Goal: Information Seeking & Learning: Learn about a topic

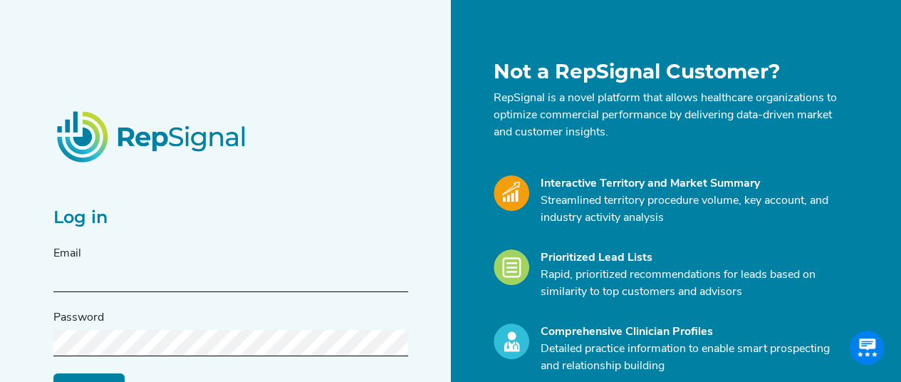
click at [118, 273] on input "text" at bounding box center [230, 279] width 355 height 26
type input "[EMAIL_ADDRESS][PERSON_NAME][DOMAIN_NAME]"
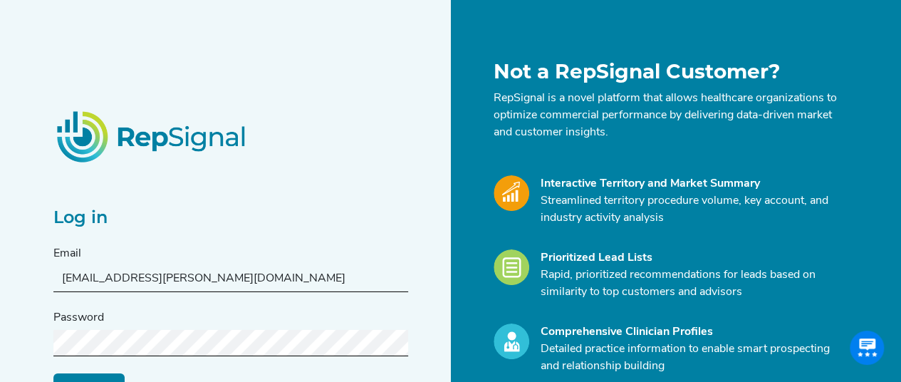
click at [53, 372] on input "Log in" at bounding box center [88, 385] width 71 height 27
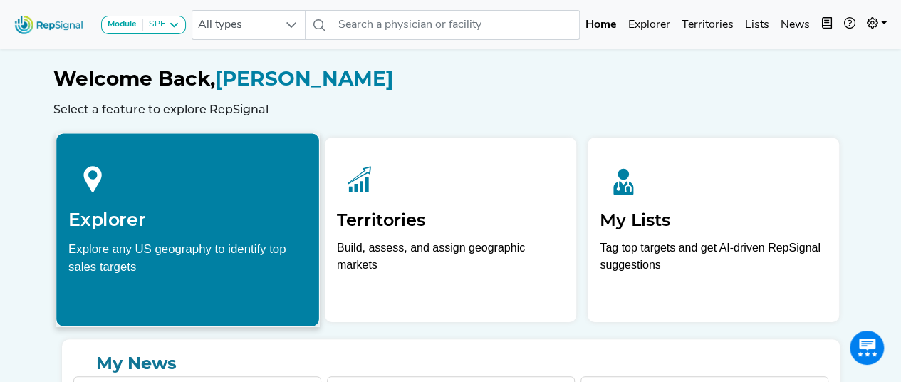
click at [167, 274] on div "Explore any US geography to identify top sales targets" at bounding box center [187, 257] width 239 height 36
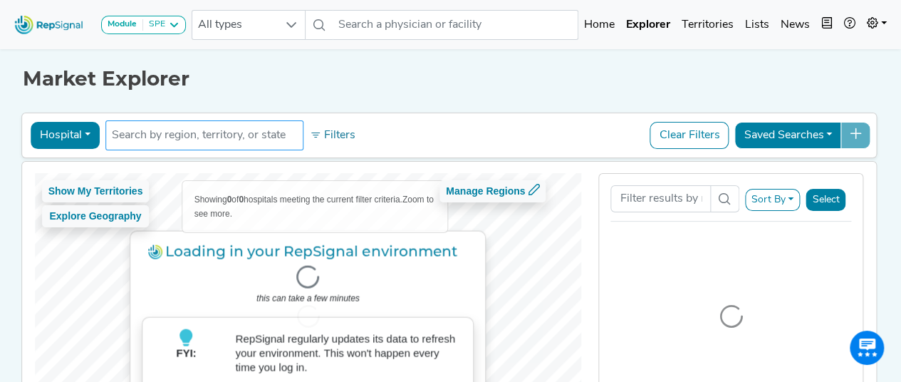
click at [185, 127] on input "text" at bounding box center [204, 135] width 185 height 17
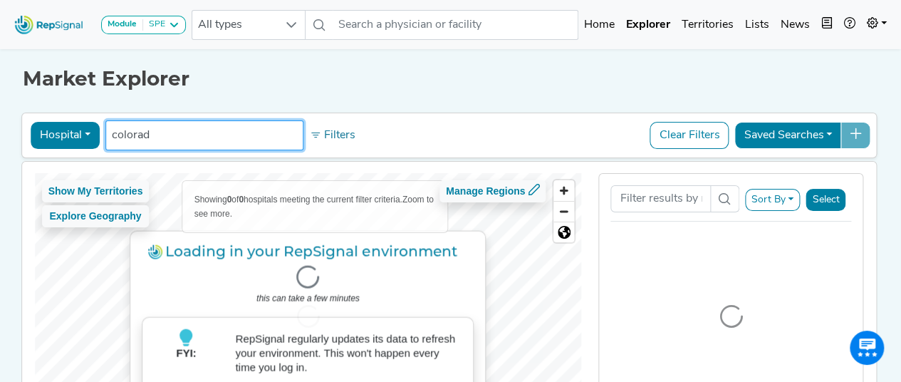
type input "colorado"
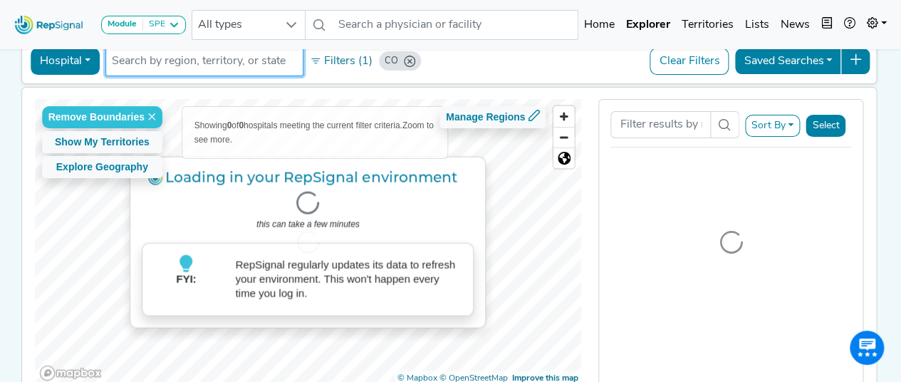
scroll to position [75, 0]
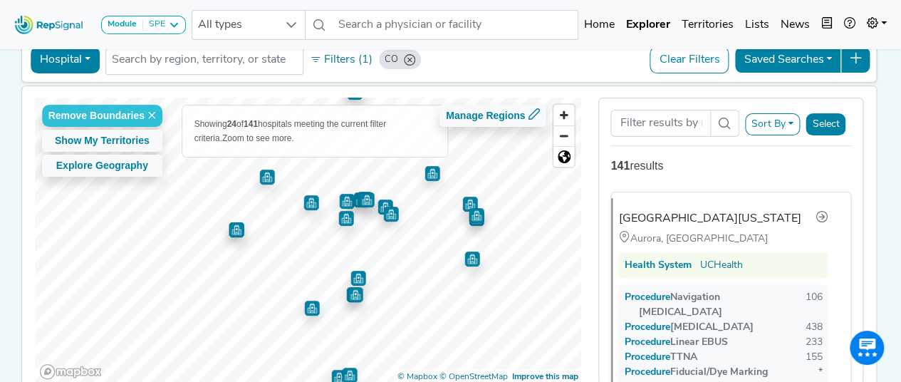
click at [234, 231] on img "Map marker" at bounding box center [236, 229] width 15 height 15
click at [234, 229] on img "Map marker" at bounding box center [236, 229] width 15 height 15
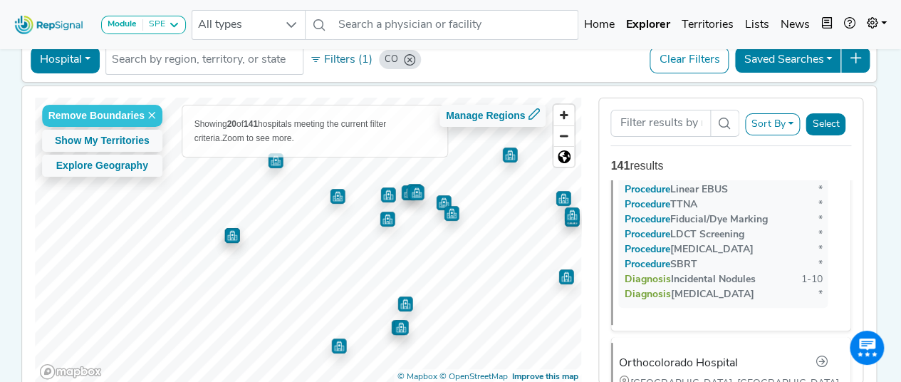
scroll to position [4710, 0]
click at [228, 236] on img "Map marker" at bounding box center [231, 235] width 15 height 15
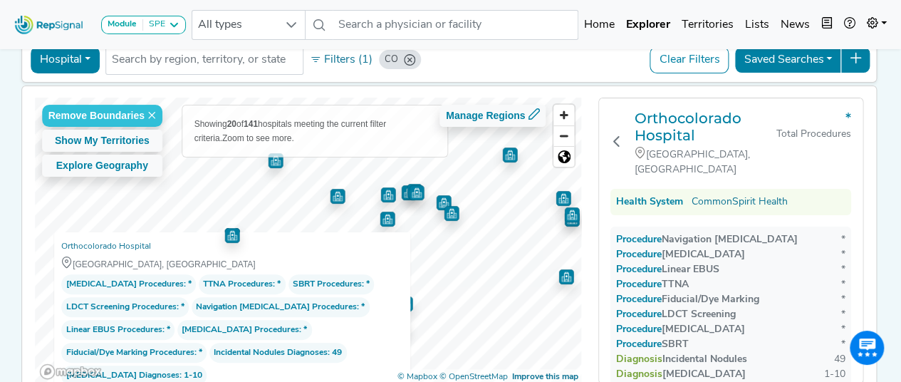
click at [333, 196] on img "Map marker" at bounding box center [337, 196] width 15 height 15
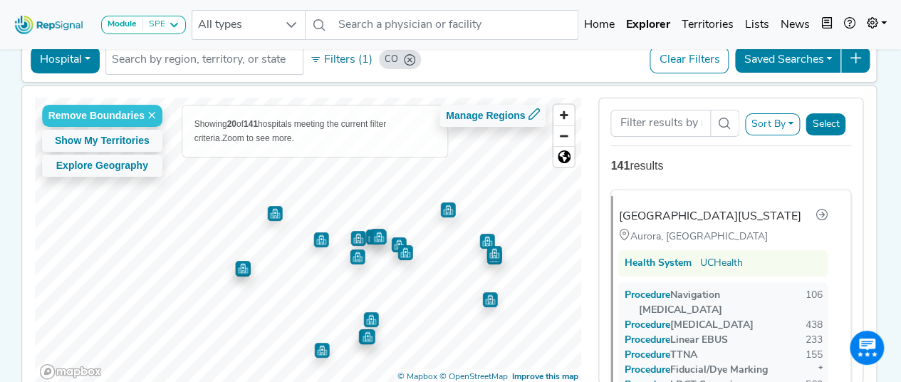
scroll to position [0, 0]
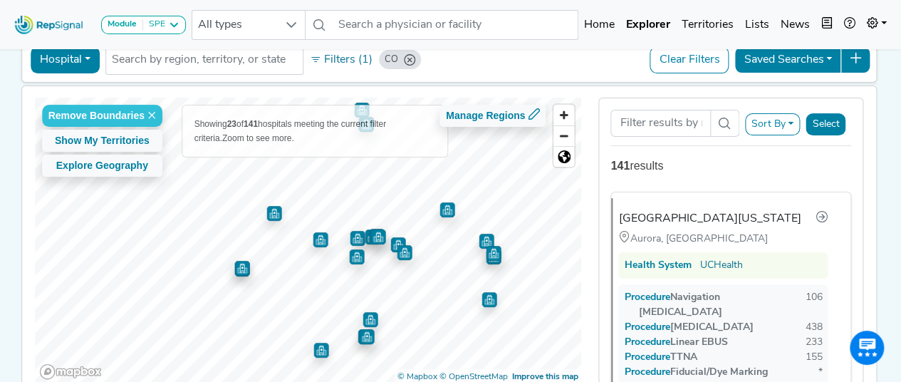
click at [313, 239] on img "Map marker" at bounding box center [320, 239] width 15 height 15
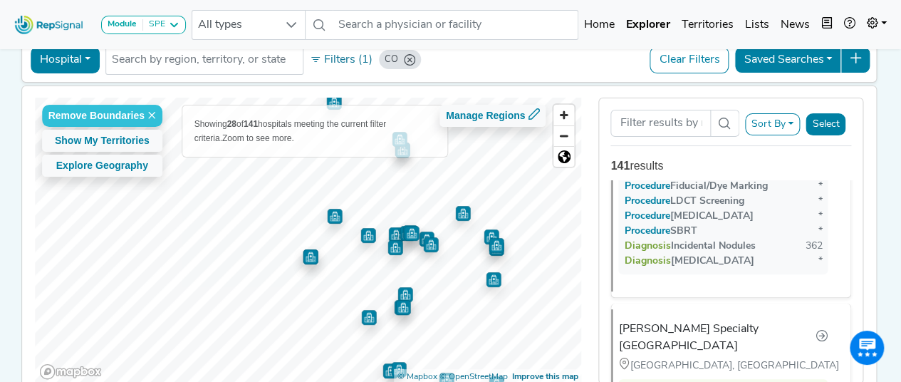
scroll to position [4190, 0]
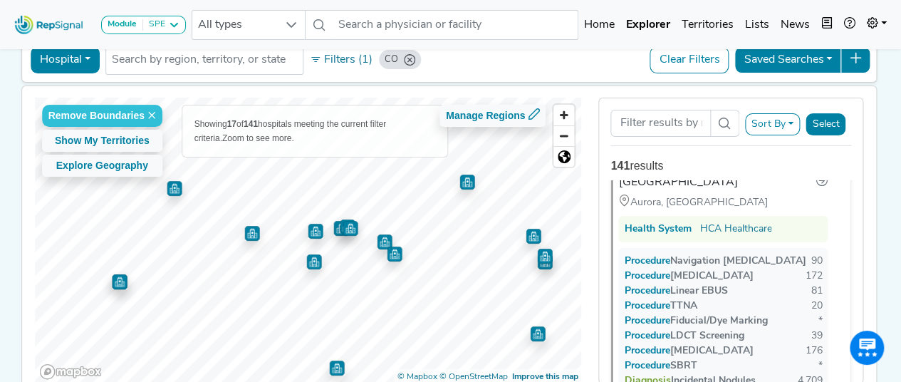
click at [387, 259] on img "Map marker" at bounding box center [394, 253] width 15 height 15
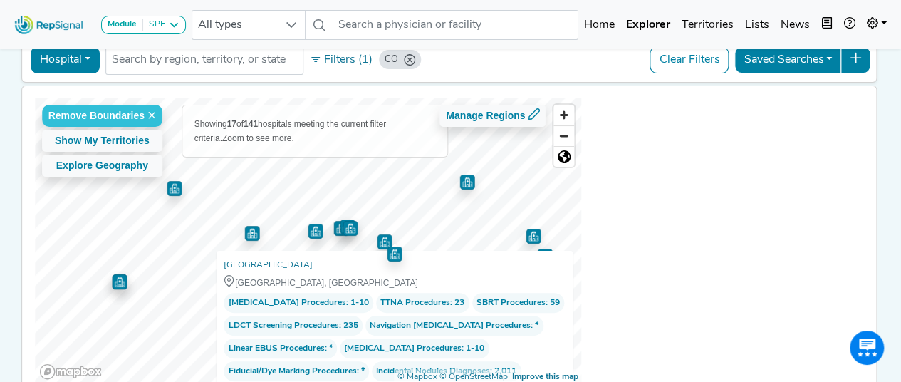
scroll to position [0, 0]
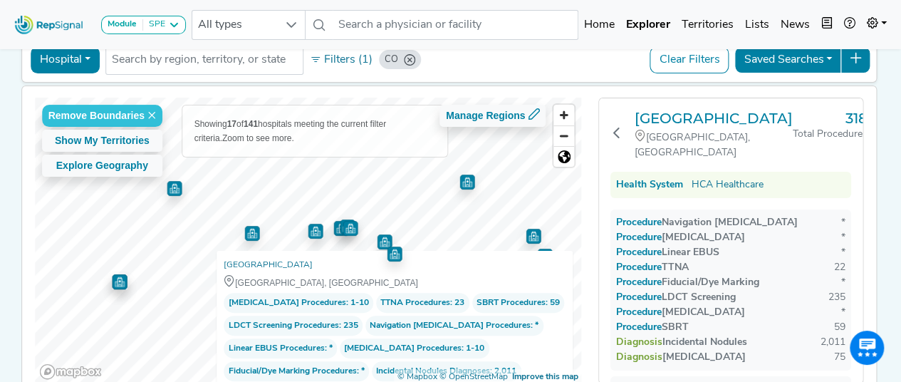
click at [377, 235] on img "Map marker" at bounding box center [384, 241] width 15 height 15
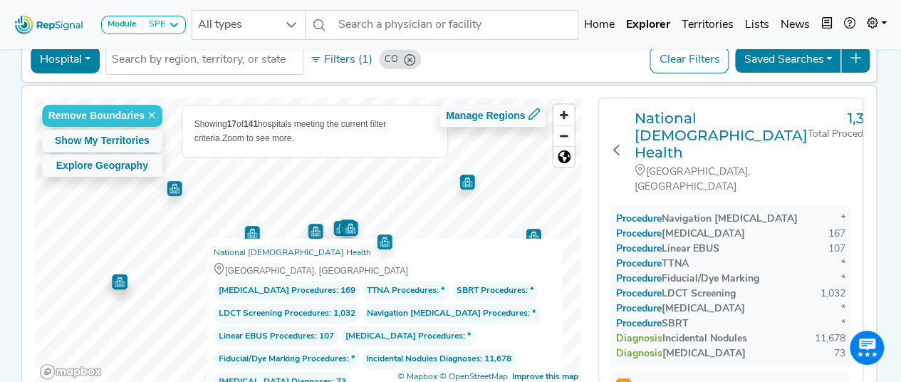
click at [531, 234] on img "Map marker" at bounding box center [533, 236] width 15 height 15
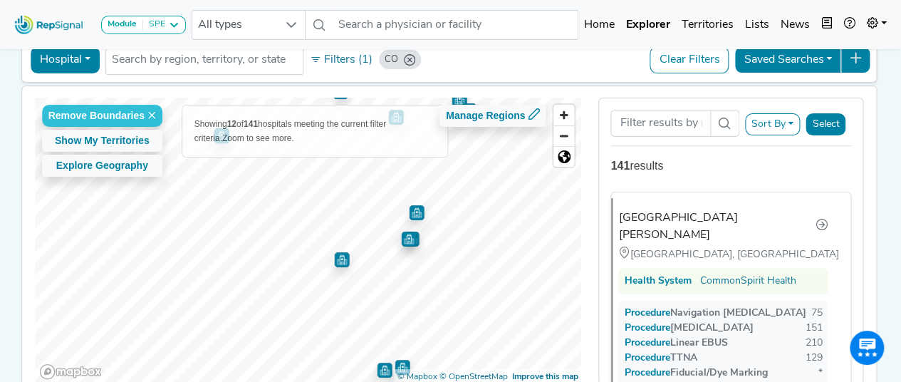
click at [336, 262] on img "Map marker" at bounding box center [341, 259] width 15 height 15
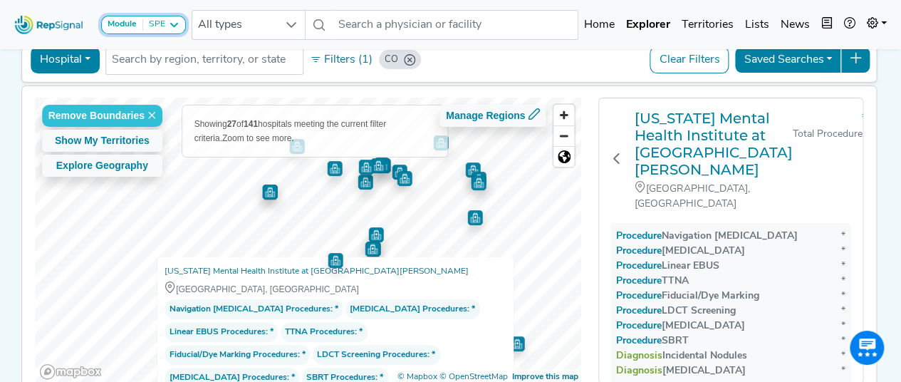
click at [170, 23] on icon at bounding box center [173, 24] width 11 height 11
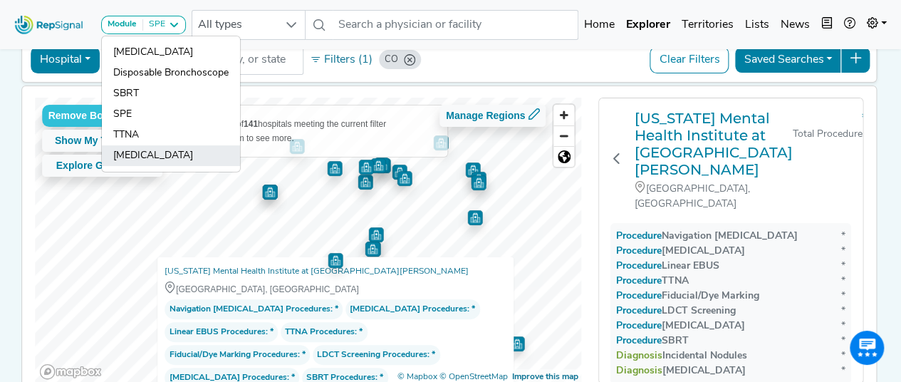
click at [152, 153] on link "[MEDICAL_DATA]" at bounding box center [171, 155] width 138 height 21
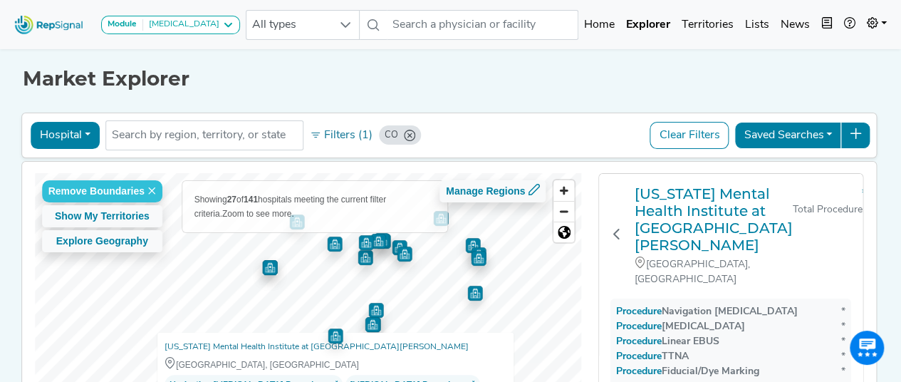
click at [570, 75] on div "Market Explorer Hospital Physician Hospital ASC Office Health System CO No resu…" at bounding box center [451, 259] width 812 height 426
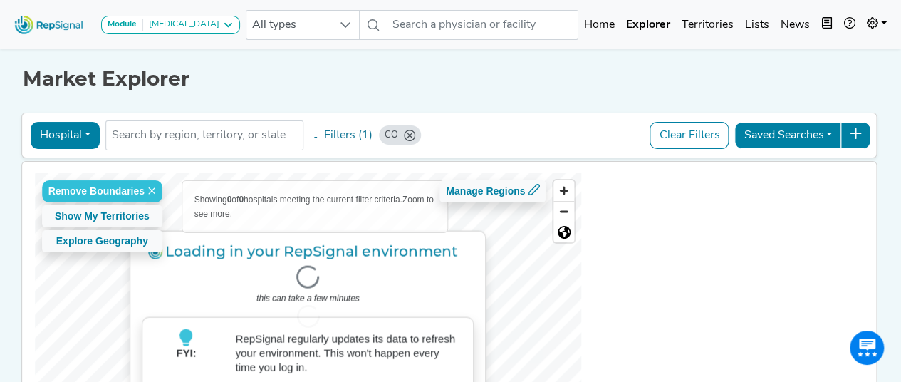
scroll to position [159, 0]
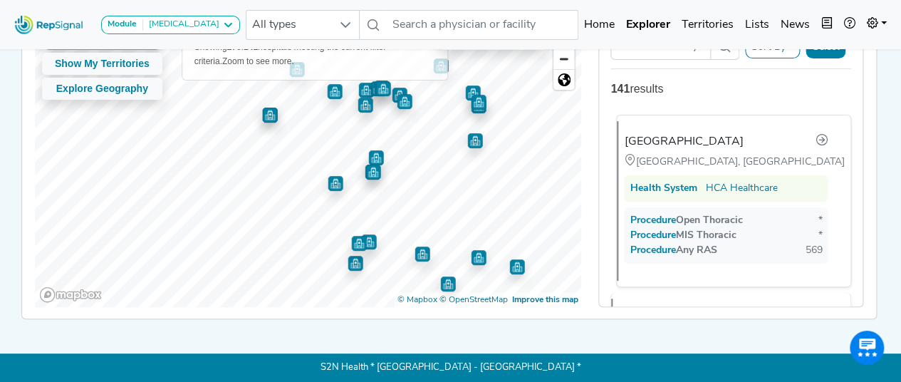
click at [759, 175] on div "Health System HCA Healthcare" at bounding box center [726, 188] width 204 height 26
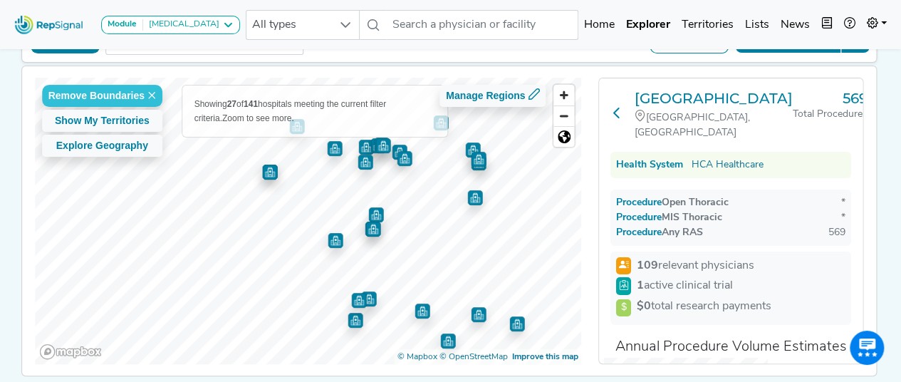
scroll to position [94, 0]
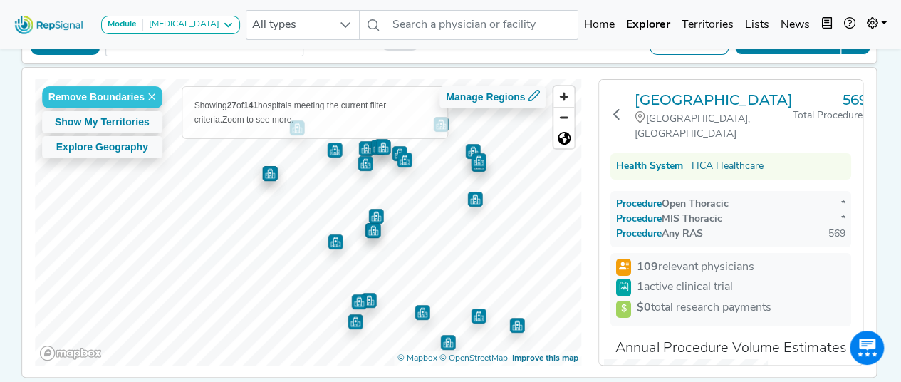
drag, startPoint x: 663, startPoint y: 93, endPoint x: 911, endPoint y: 179, distance: 262.4
click at [663, 93] on h3 "[GEOGRAPHIC_DATA]" at bounding box center [714, 99] width 158 height 17
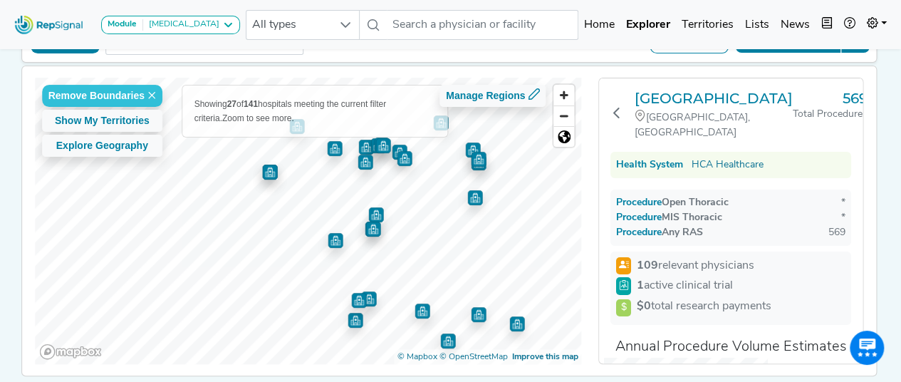
scroll to position [91, 0]
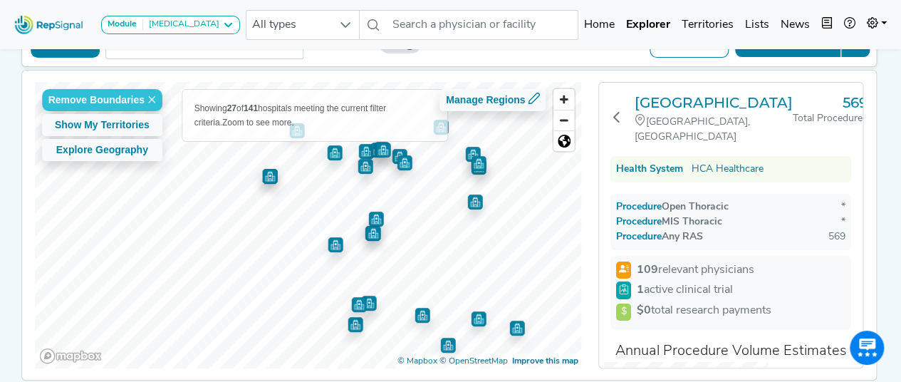
click at [473, 198] on img "Map marker" at bounding box center [474, 201] width 15 height 15
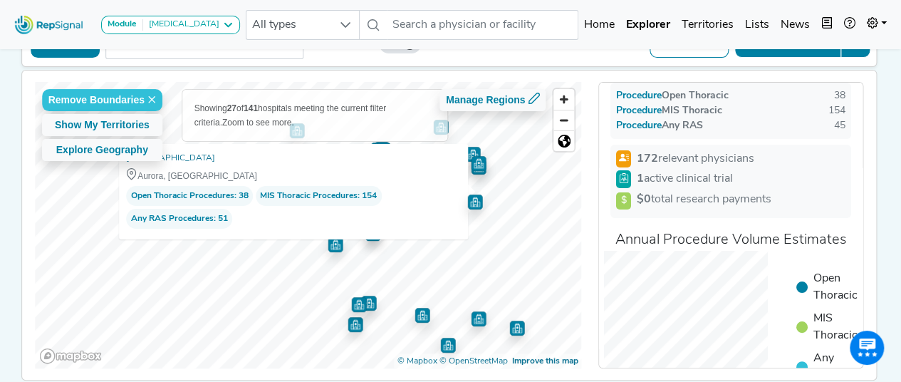
scroll to position [0, 0]
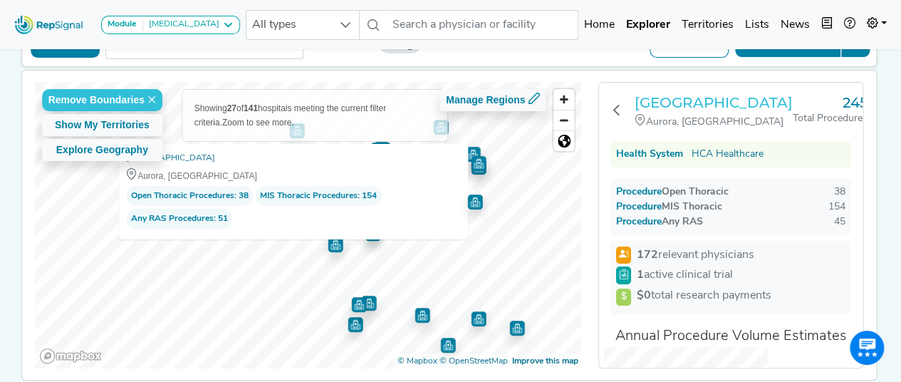
click at [665, 97] on h3 "[GEOGRAPHIC_DATA]" at bounding box center [714, 102] width 158 height 17
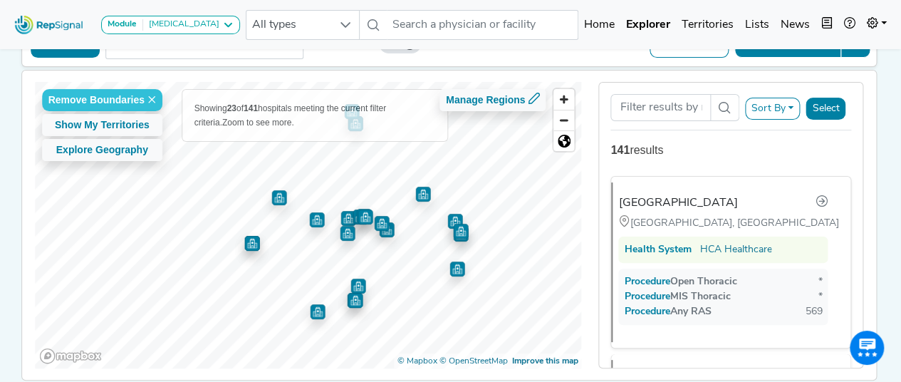
click at [313, 314] on img "Map marker" at bounding box center [317, 311] width 15 height 15
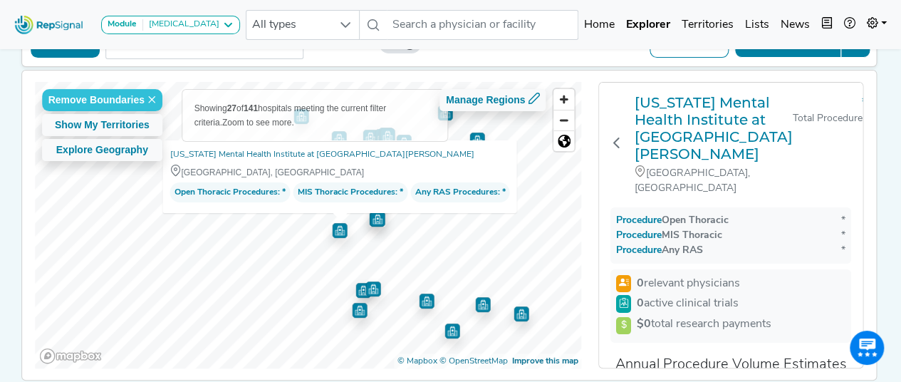
click at [355, 308] on img "Map marker" at bounding box center [359, 310] width 15 height 15
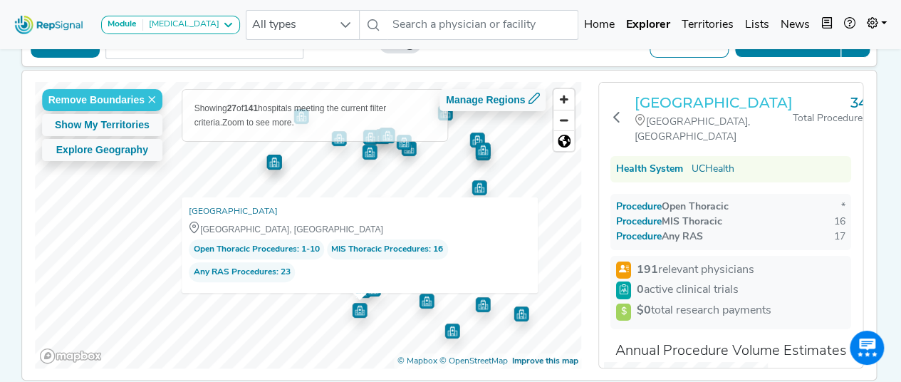
click at [675, 102] on h3 "Uchealth Highlands Ranch Hospital" at bounding box center [714, 102] width 158 height 17
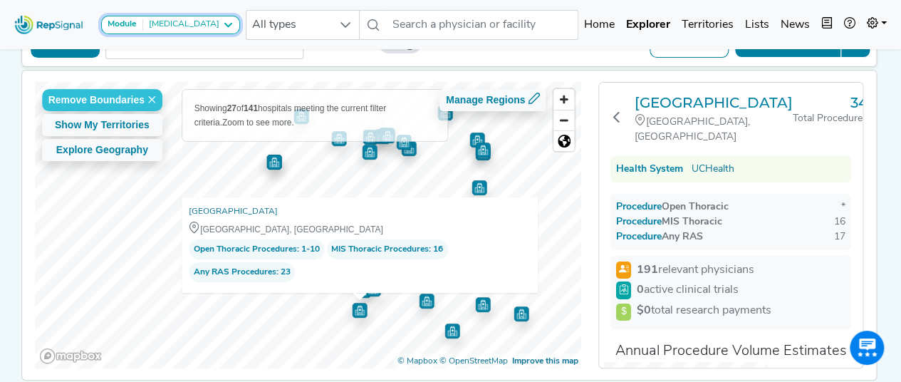
click at [192, 21] on div "[MEDICAL_DATA]" at bounding box center [181, 24] width 76 height 11
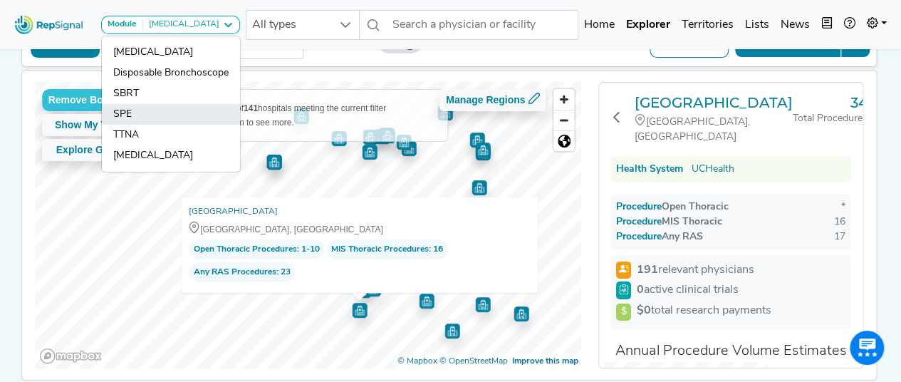
click at [132, 109] on link "SPE" at bounding box center [171, 114] width 138 height 21
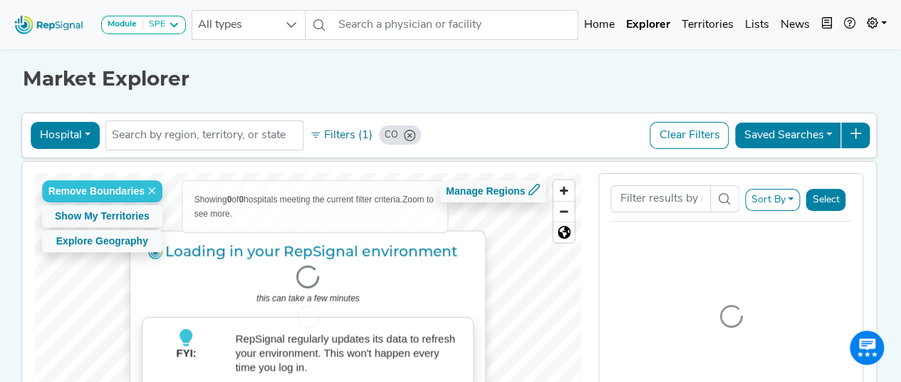
scroll to position [127, 0]
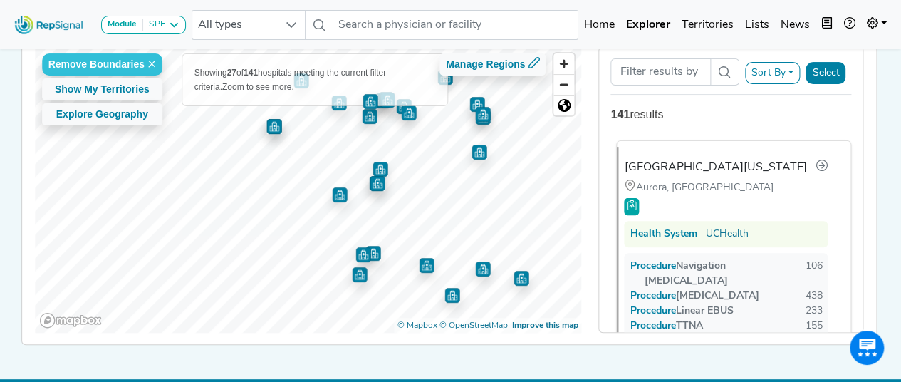
click at [659, 261] on span "Procedure" at bounding box center [659, 266] width 31 height 11
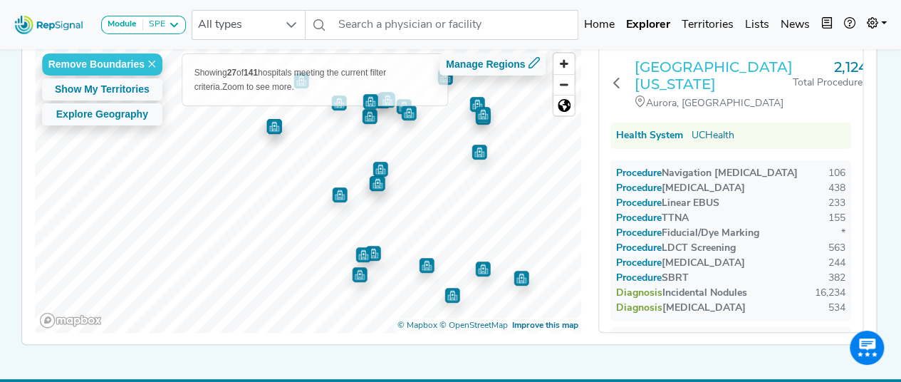
click at [689, 70] on h3 "[GEOGRAPHIC_DATA][US_STATE]" at bounding box center [714, 75] width 158 height 34
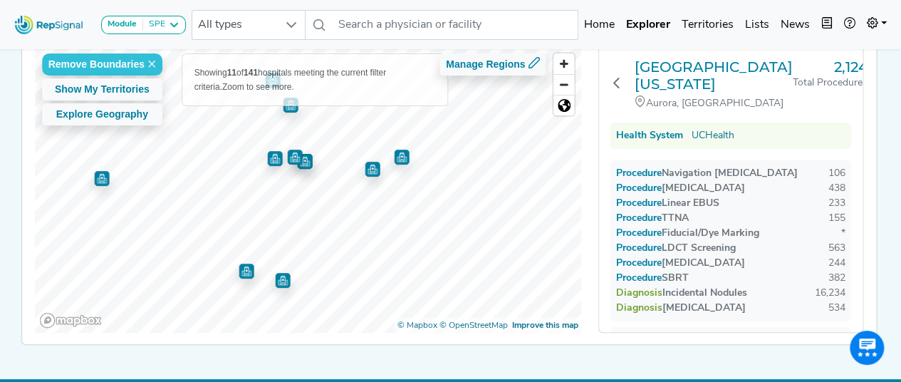
click at [396, 155] on img "Map marker" at bounding box center [401, 157] width 15 height 15
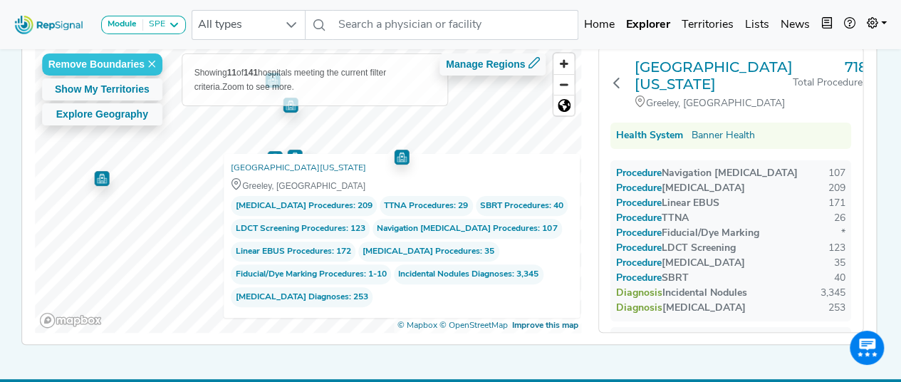
click at [97, 179] on img "Map marker" at bounding box center [101, 178] width 15 height 15
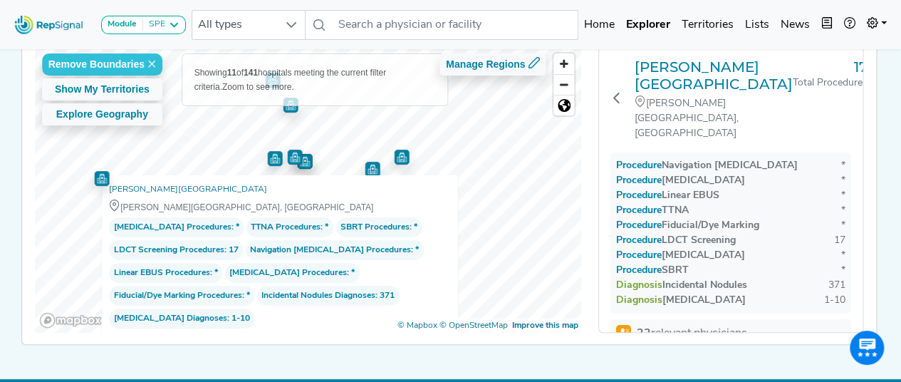
drag, startPoint x: 601, startPoint y: 243, endPoint x: 590, endPoint y: 239, distance: 12.2
click at [601, 242] on div "Estes Park Medical Center Estes Park, CO 17 Total Procedures Procedure Navigati…" at bounding box center [730, 371] width 263 height 649
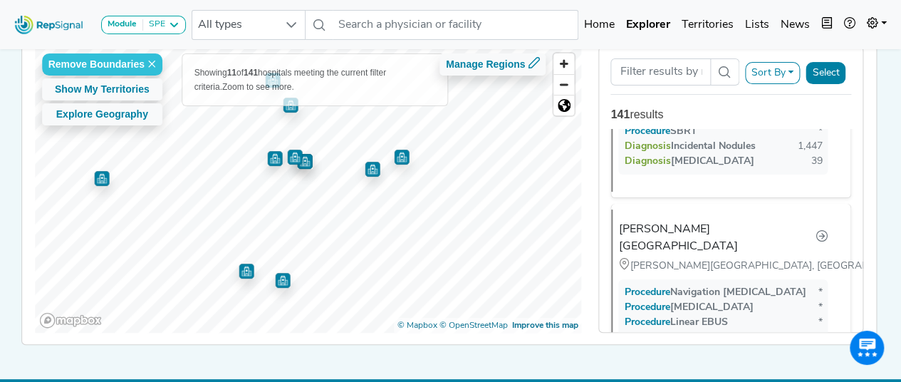
scroll to position [2275, 0]
click at [291, 156] on img "Map marker" at bounding box center [294, 157] width 15 height 15
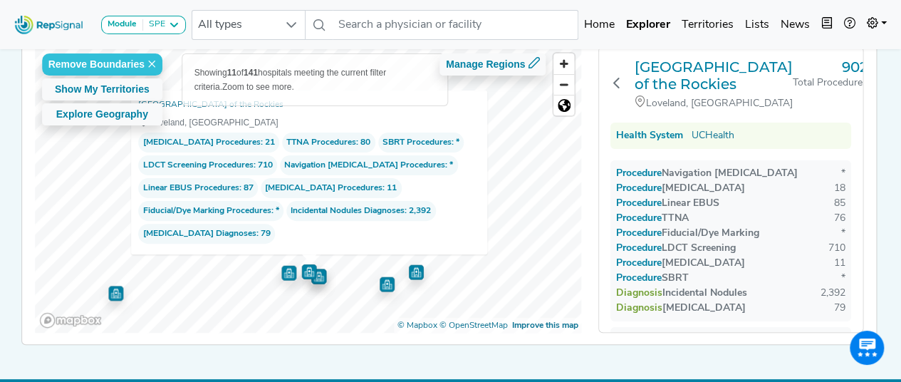
click at [473, 246] on div "Remove Boundaries Show My Territories Explore Geography Showing 11 of 141 hospi…" at bounding box center [308, 189] width 547 height 286
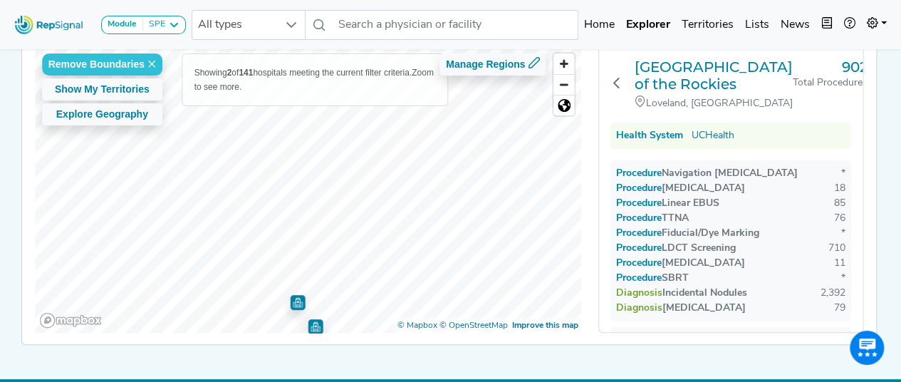
click at [313, 326] on img "Map marker" at bounding box center [315, 326] width 15 height 15
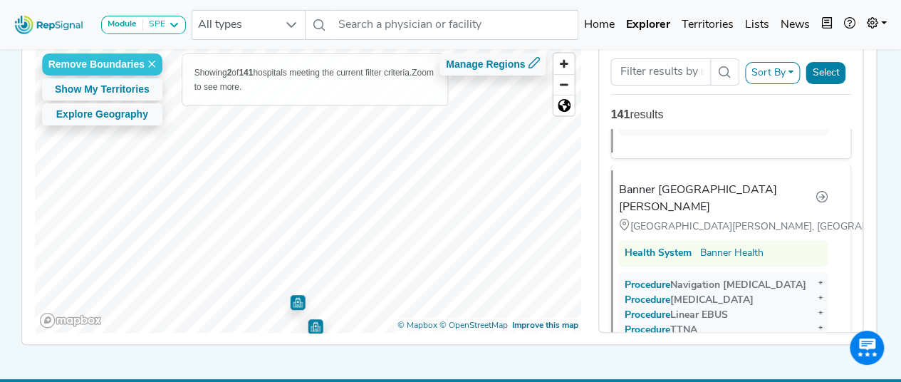
scroll to position [281, 0]
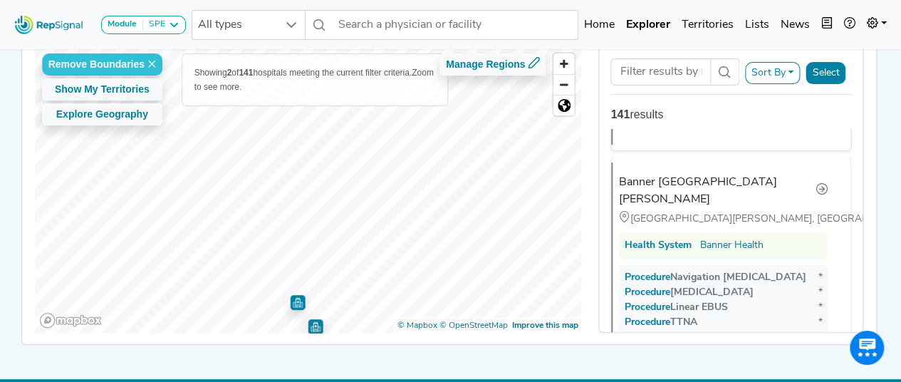
click at [292, 300] on img "Map marker" at bounding box center [297, 302] width 15 height 15
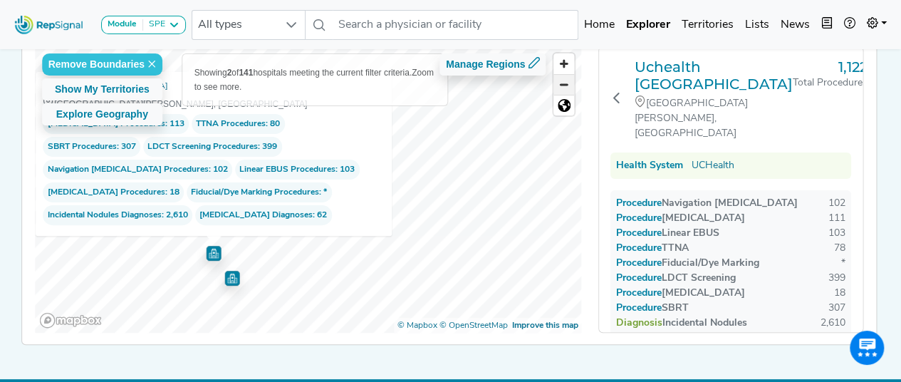
click at [570, 86] on span "Zoom out" at bounding box center [563, 85] width 21 height 20
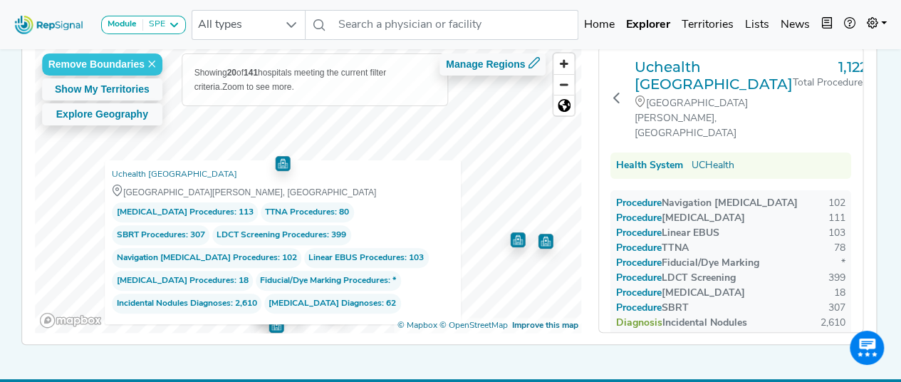
click at [510, 241] on img "Map marker" at bounding box center [517, 239] width 15 height 15
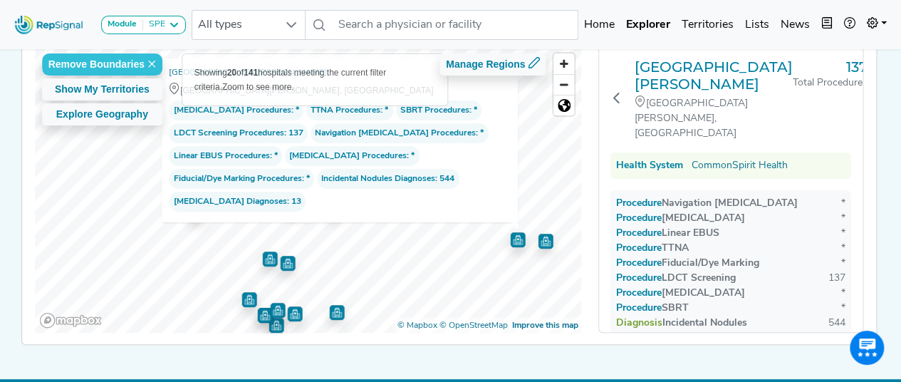
click at [539, 240] on img "Map marker" at bounding box center [545, 241] width 15 height 15
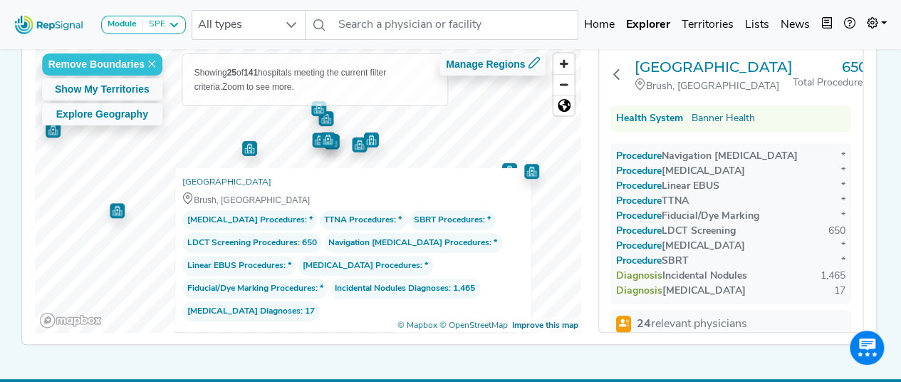
click at [458, 215] on div "Remove Boundaries Show My Territories Explore Geography Showing 25 of 141 hospi…" at bounding box center [308, 189] width 547 height 286
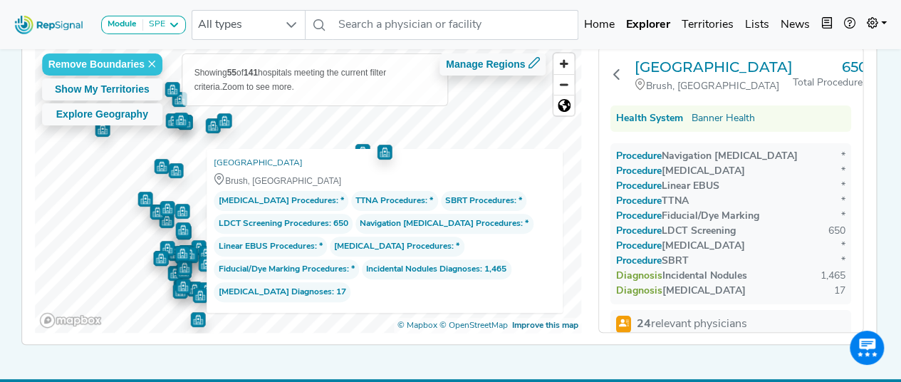
click at [414, 212] on div "Remove Boundaries Show My Territories Explore Geography Showing 55 of 141 hospi…" at bounding box center [308, 189] width 547 height 286
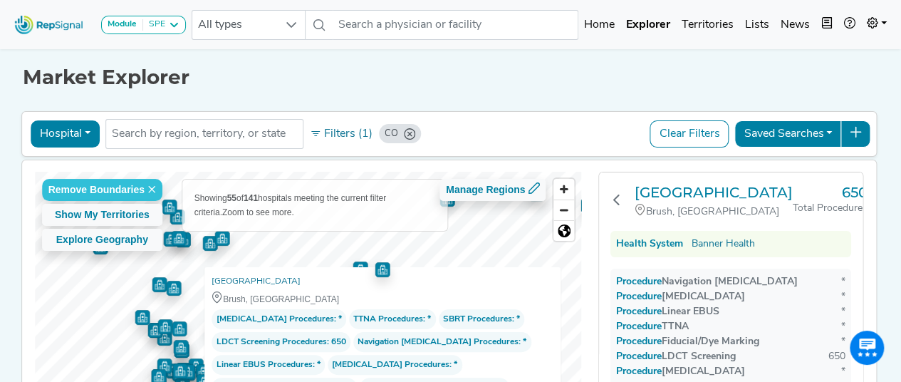
scroll to position [0, 0]
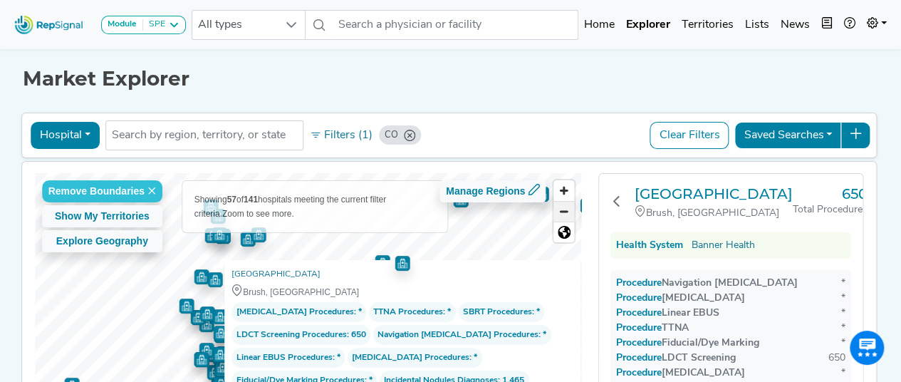
click at [565, 202] on span "Zoom out" at bounding box center [563, 212] width 21 height 20
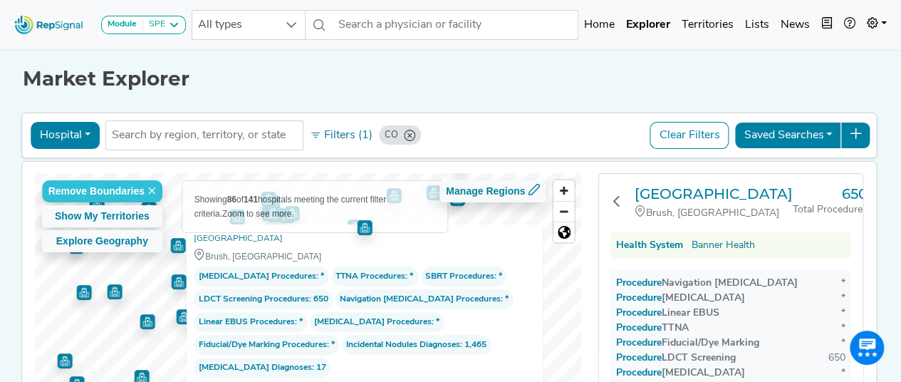
drag, startPoint x: 587, startPoint y: 221, endPoint x: 671, endPoint y: 221, distance: 84.0
click at [587, 221] on div "Remove Boundaries Show My Territories Explore Geography Showing 86 of 141 hospi…" at bounding box center [308, 316] width 564 height 286
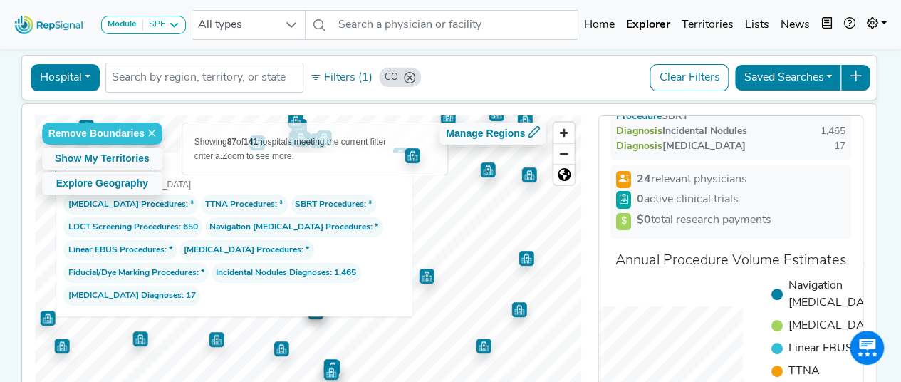
scroll to position [71, 0]
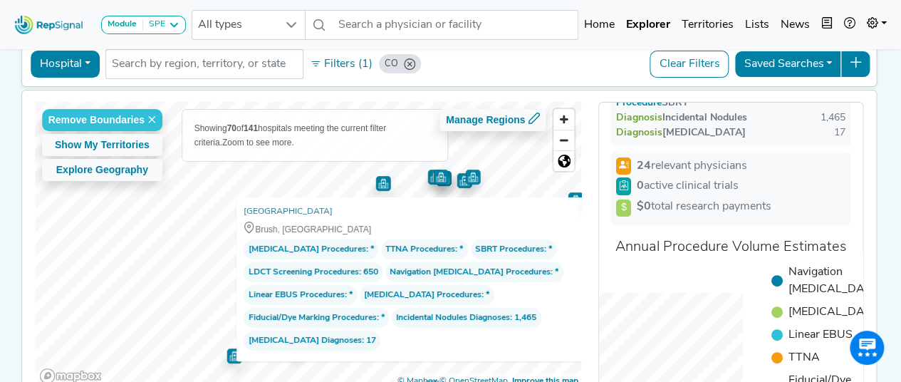
click at [493, 381] on html "Module SPE Bronchoscopy Disposable Bronchoscope SBRT SPE TTNA Thoracic Surgery …" at bounding box center [450, 196] width 901 height 534
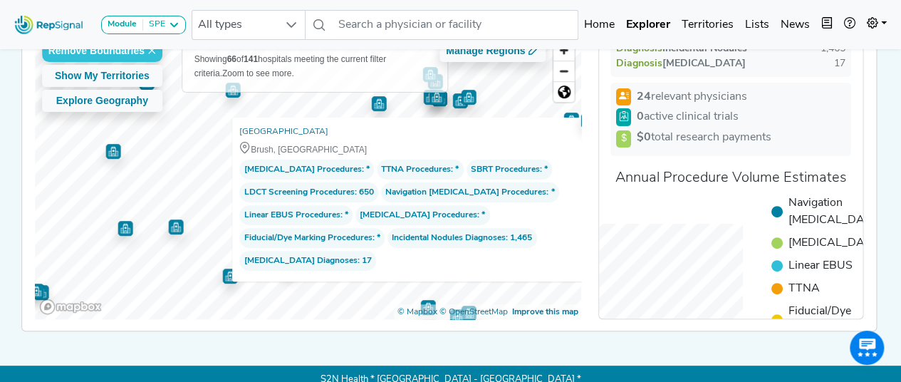
scroll to position [137, 0]
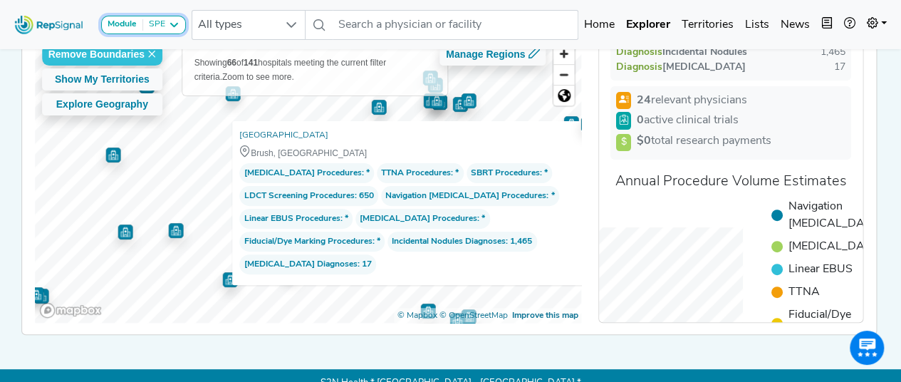
click at [179, 25] on button "Module SPE" at bounding box center [143, 25] width 85 height 19
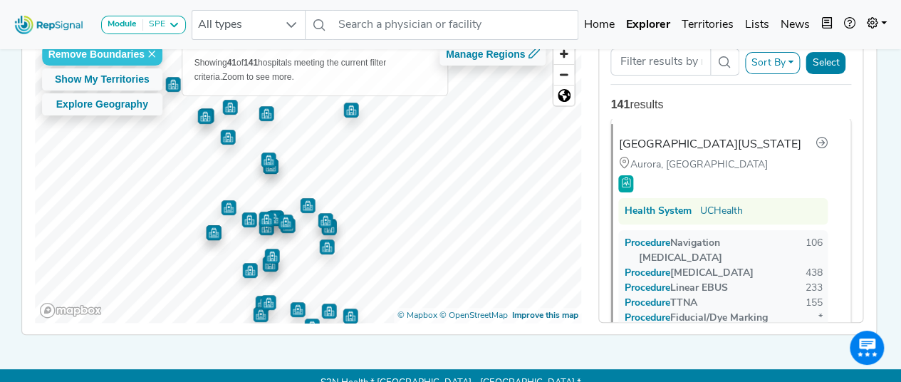
scroll to position [0, 0]
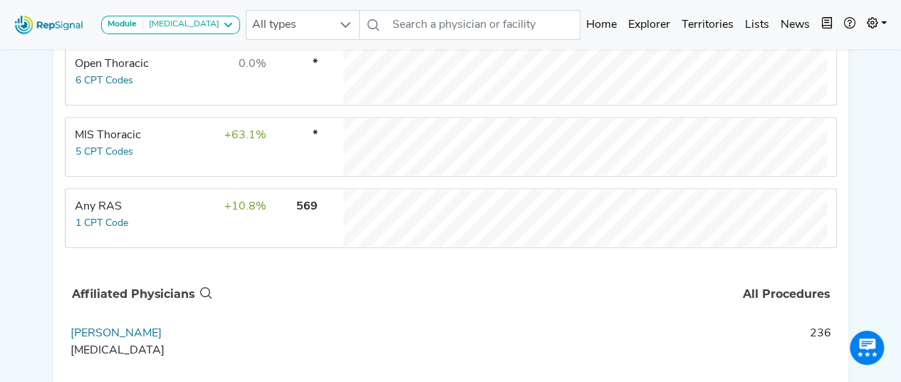
scroll to position [365, 0]
click at [104, 214] on div "Any RAS" at bounding box center [124, 205] width 98 height 17
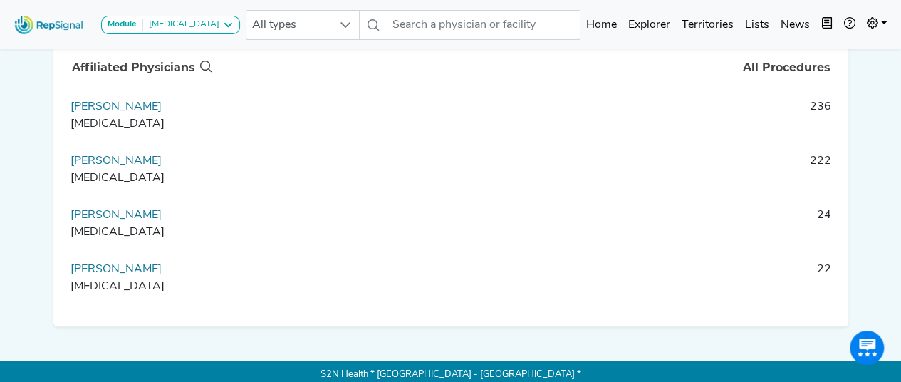
scroll to position [466, 0]
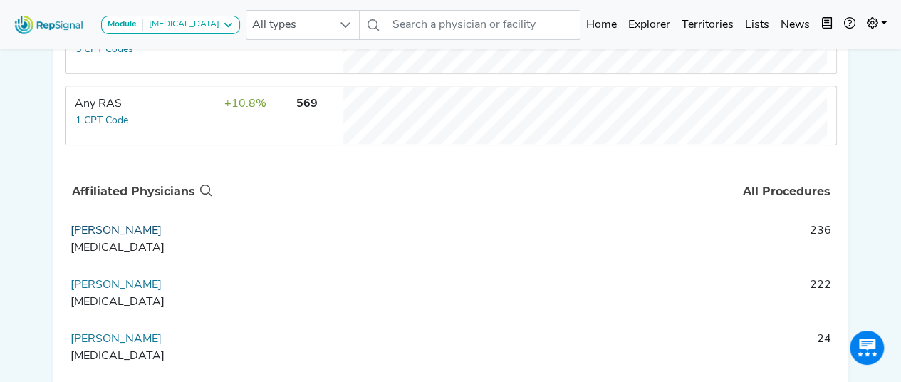
click at [114, 236] on link "Scott Golembeski" at bounding box center [116, 230] width 91 height 11
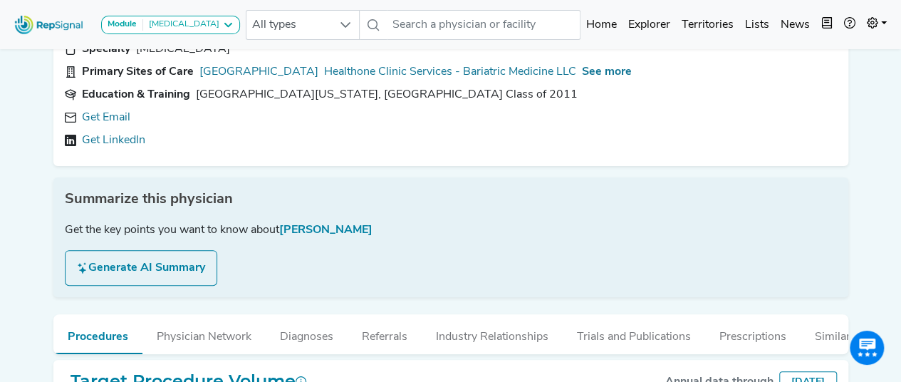
scroll to position [71, 0]
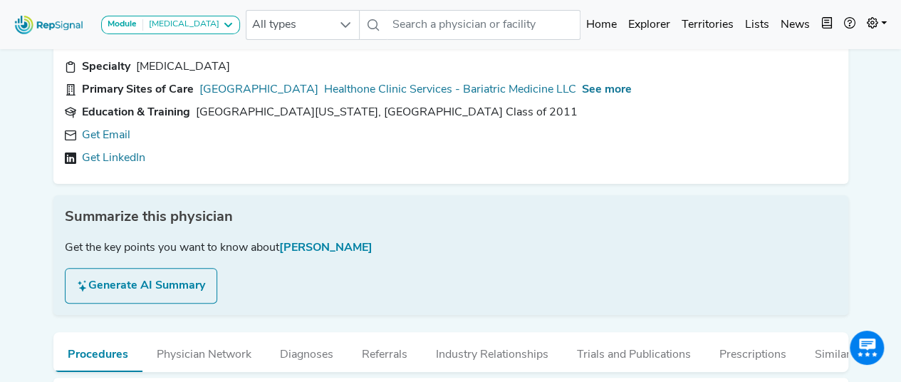
drag, startPoint x: 400, startPoint y: 244, endPoint x: 321, endPoint y: 240, distance: 78.5
click at [321, 240] on div "Get the key points you want to know about Dr. Scott Golembeski" at bounding box center [451, 247] width 772 height 17
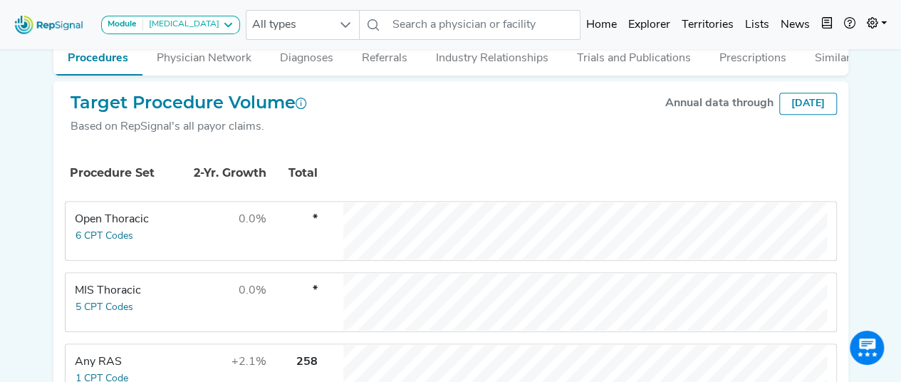
scroll to position [142, 0]
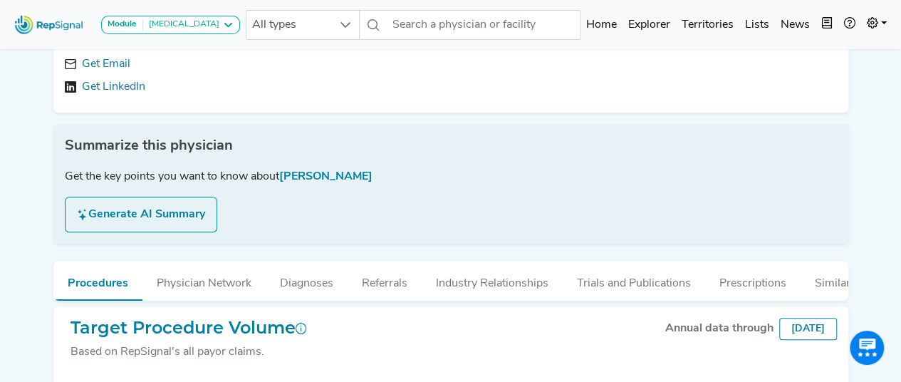
click at [449, 197] on div "Summarize this physician Get the key points you want to know about Dr. Scott Go…" at bounding box center [450, 184] width 795 height 120
drag, startPoint x: 412, startPoint y: 177, endPoint x: 306, endPoint y: 177, distance: 105.4
click at [306, 177] on div "Get the key points you want to know about Dr. Scott Golembeski" at bounding box center [451, 176] width 772 height 17
copy span "Scott Golembeski"
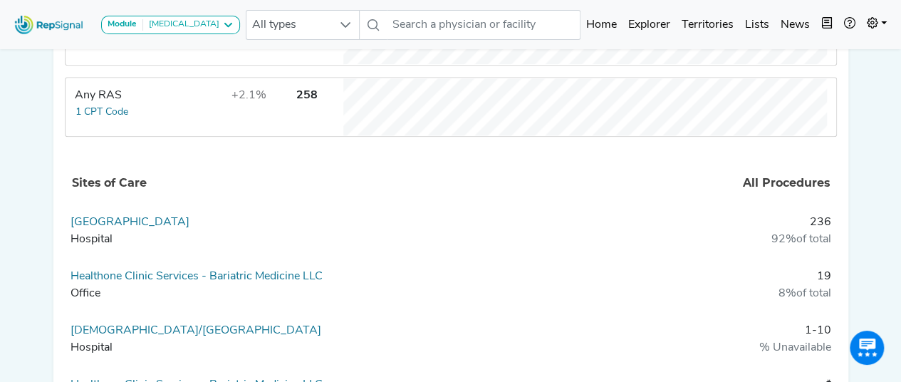
scroll to position [712, 0]
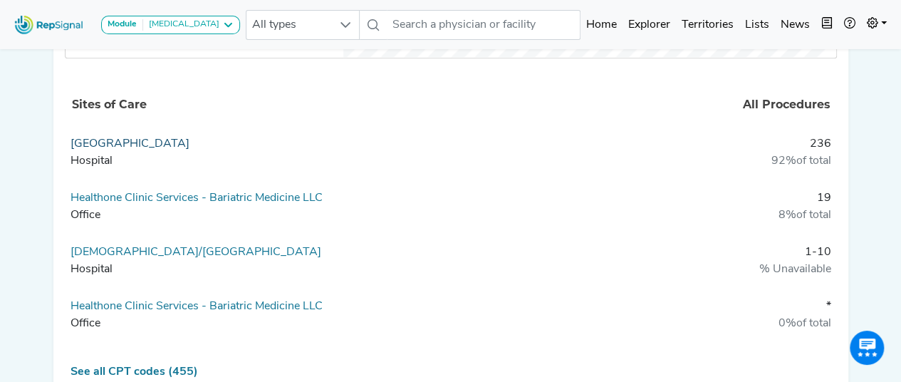
click at [108, 150] on link "[GEOGRAPHIC_DATA]" at bounding box center [130, 143] width 119 height 11
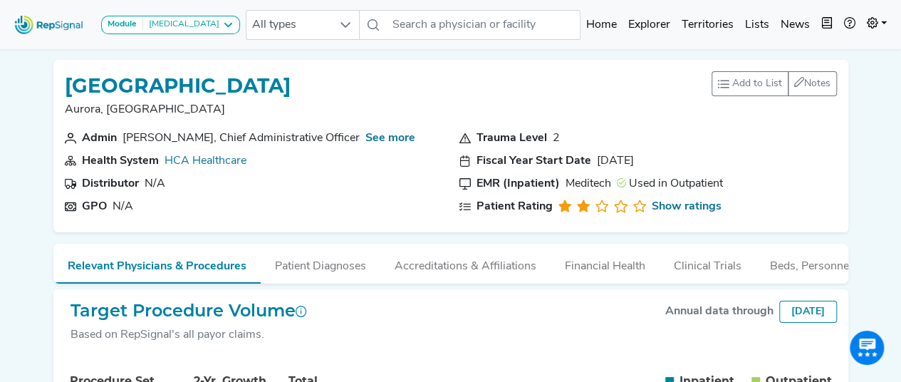
scroll to position [285, 0]
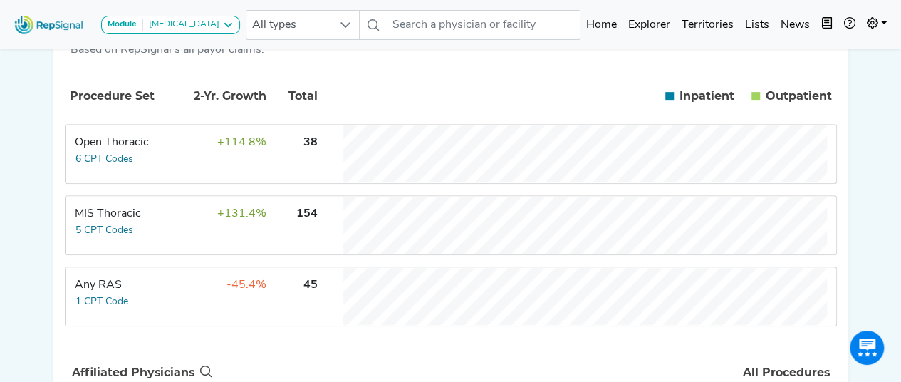
click at [106, 219] on div "MIS Thoracic" at bounding box center [124, 213] width 98 height 17
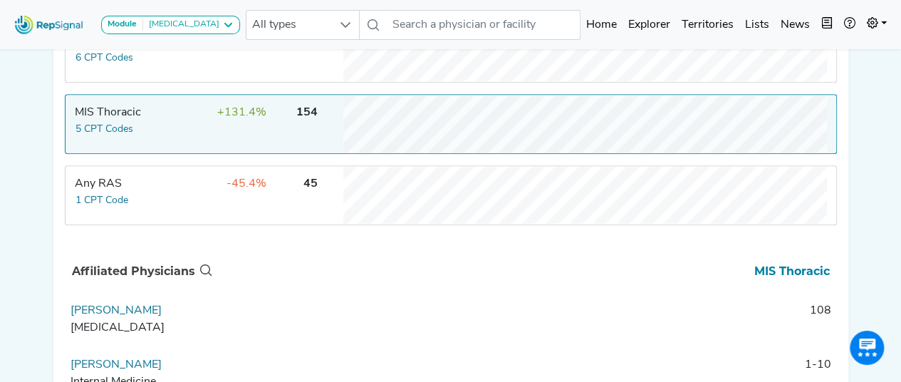
scroll to position [214, 0]
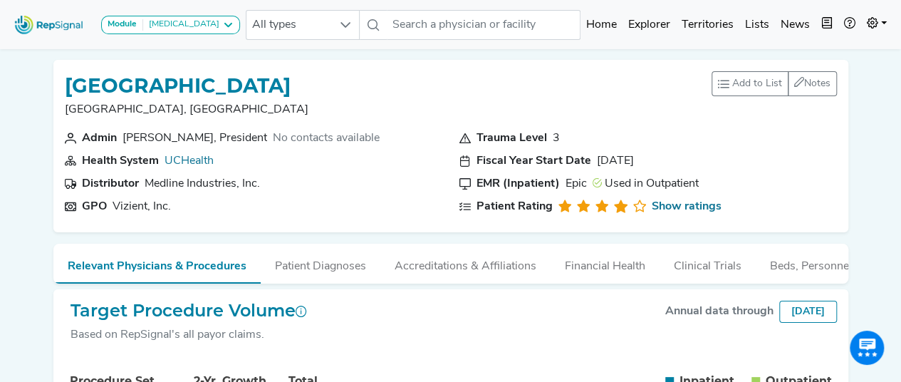
scroll to position [285, 0]
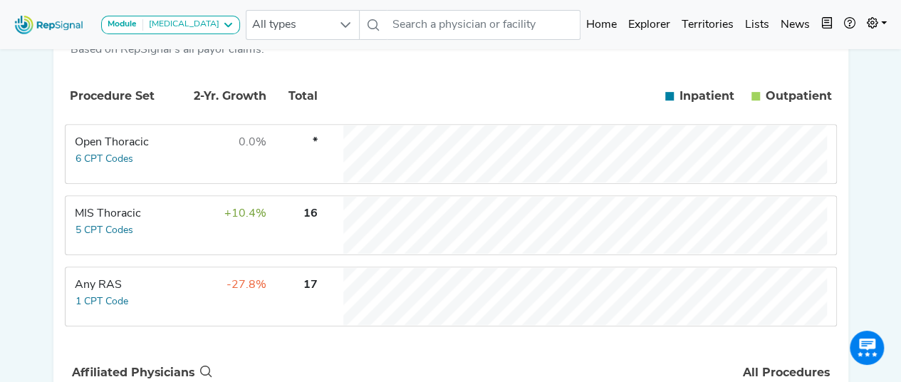
click at [154, 234] on td "MIS Thoracic 5 CPT Codes" at bounding box center [119, 225] width 107 height 57
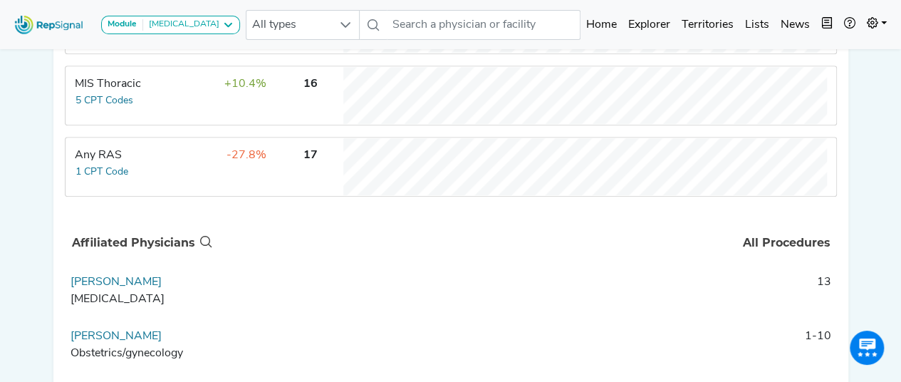
scroll to position [570, 0]
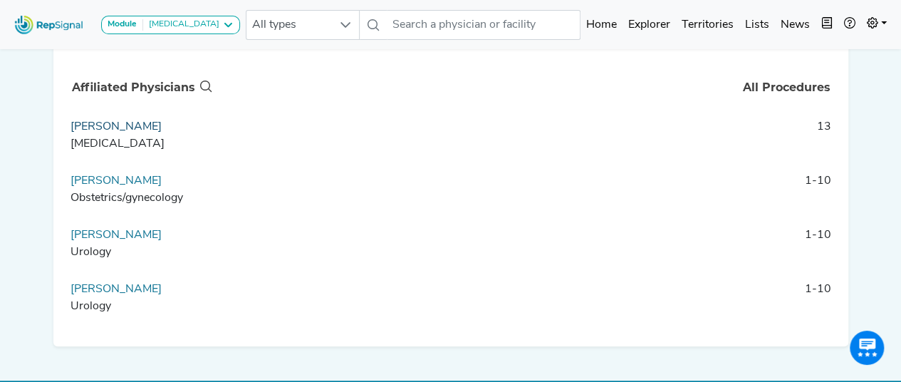
drag, startPoint x: 157, startPoint y: 134, endPoint x: 71, endPoint y: 141, distance: 85.8
click at [71, 141] on td "Elizabeth David Thoracic Surgery" at bounding box center [140, 139] width 150 height 43
copy link "Elizabeth David"
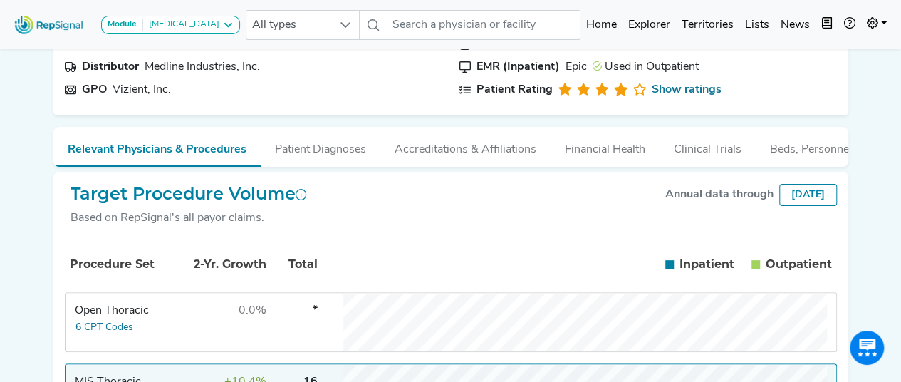
scroll to position [0, 0]
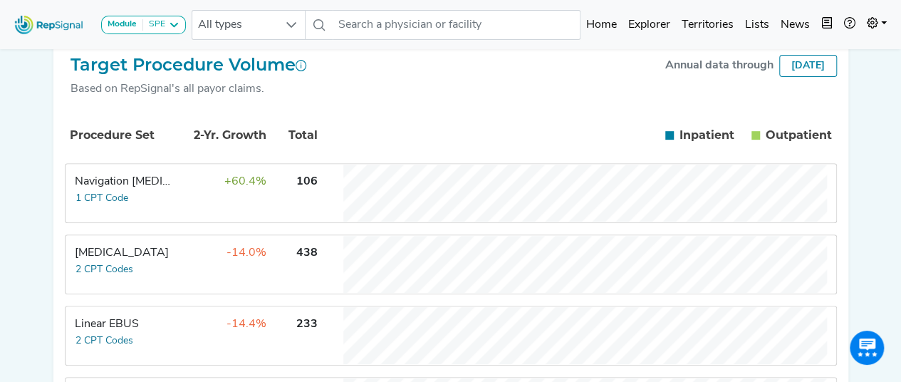
scroll to position [276, 0]
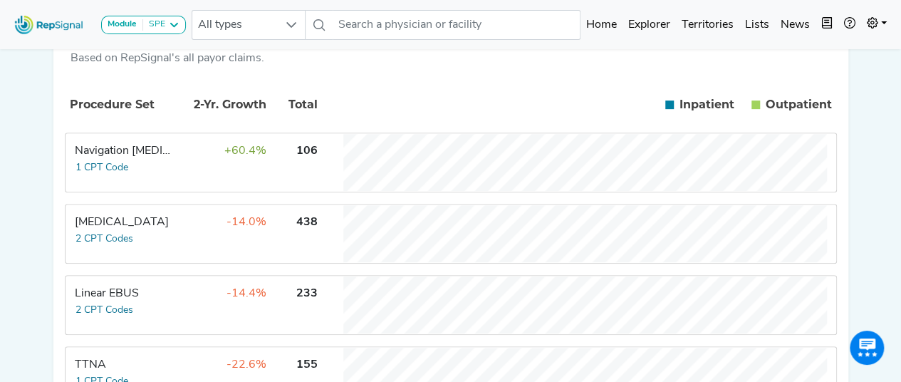
click at [110, 157] on div "Navigation [MEDICAL_DATA]" at bounding box center [124, 150] width 98 height 17
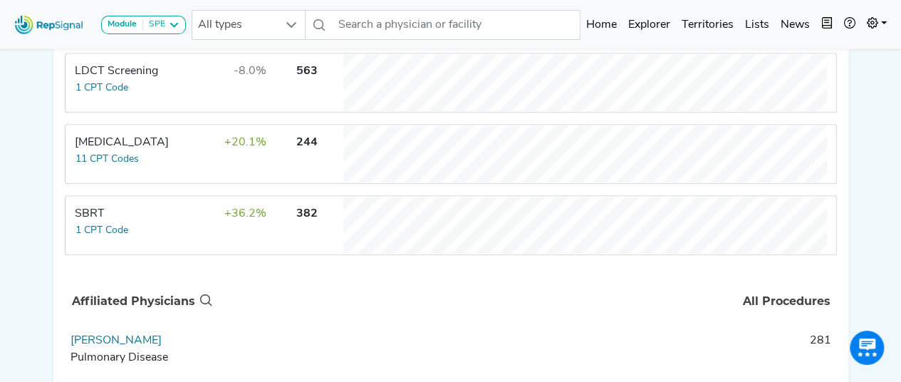
scroll to position [926, 0]
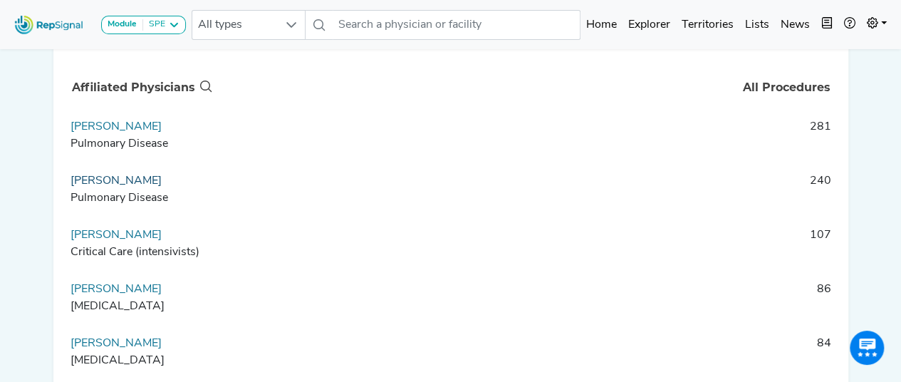
click at [132, 187] on link "Nina Thomas" at bounding box center [116, 180] width 91 height 11
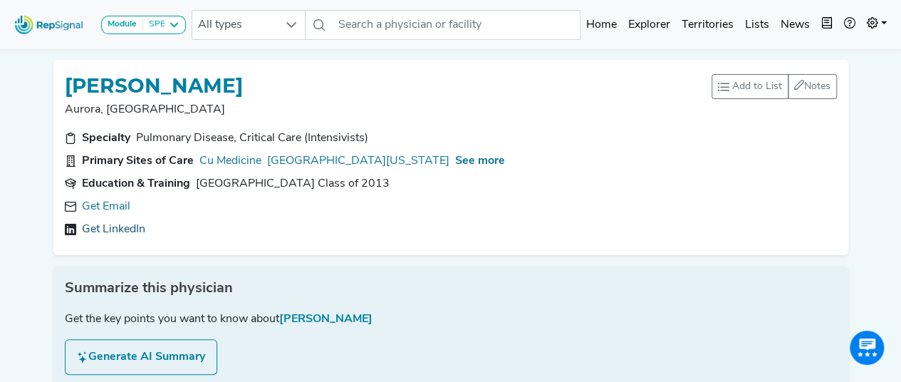
click at [128, 226] on link "Get LinkedIn" at bounding box center [113, 229] width 63 height 17
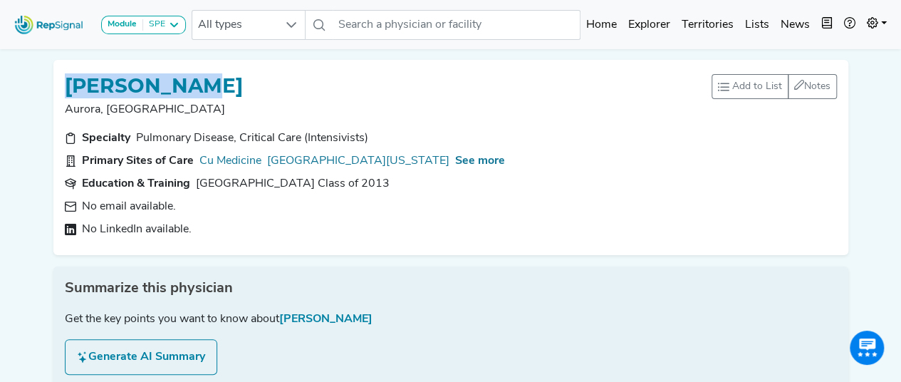
drag, startPoint x: 221, startPoint y: 76, endPoint x: 35, endPoint y: 71, distance: 186.7
copy h1 "NINA THOMAS"
click at [760, 86] on span "Add to List" at bounding box center [757, 86] width 50 height 15
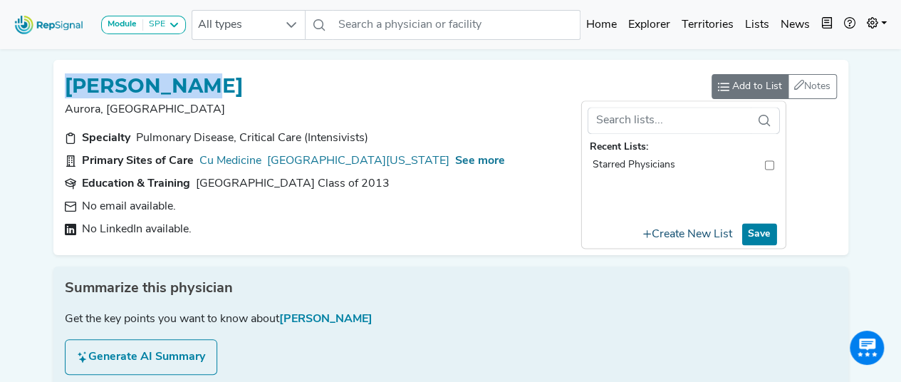
click at [683, 234] on button "Create New List" at bounding box center [688, 234] width 102 height 24
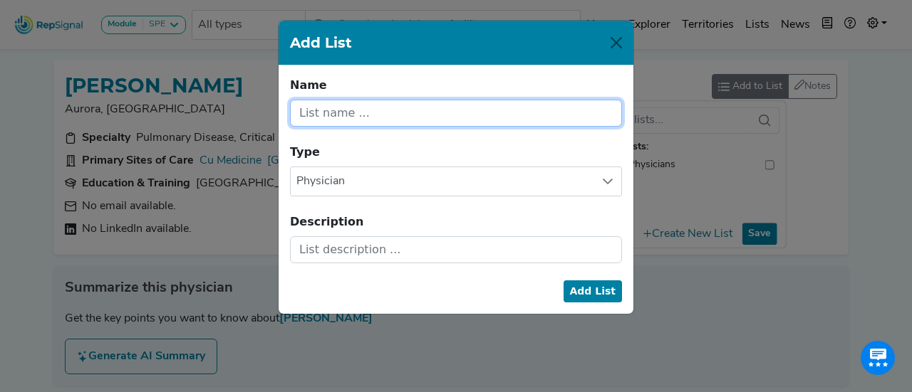
click at [383, 110] on input "text" at bounding box center [456, 113] width 332 height 27
type input "CO Pulmonary Doc"
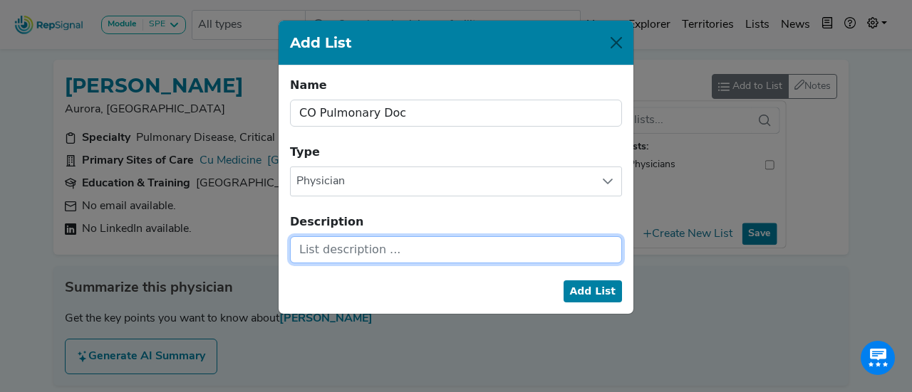
click at [386, 246] on input "text" at bounding box center [456, 249] width 332 height 27
click at [348, 248] on input "UCH Anchutez" at bounding box center [456, 249] width 332 height 27
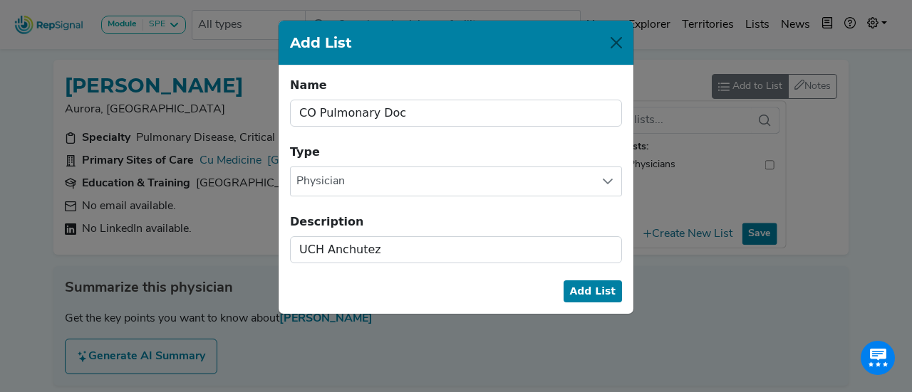
drag, startPoint x: 353, startPoint y: 246, endPoint x: 461, endPoint y: 11, distance: 258.7
click at [461, 11] on div "Add List Name CO Pulmonary Doc Name cannot be blank. Type Physician Description…" at bounding box center [456, 196] width 912 height 392
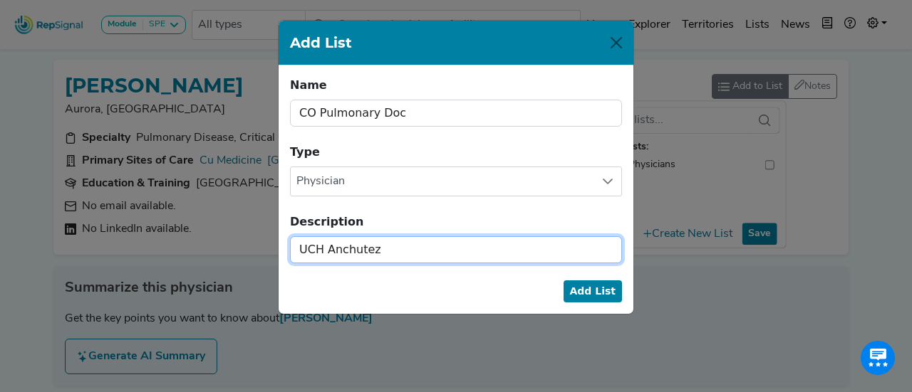
click at [400, 257] on input "UCH Anchutez" at bounding box center [456, 249] width 332 height 27
click at [355, 249] on input "UCH Anchutez" at bounding box center [456, 249] width 332 height 27
type input "UCH Anschutz"
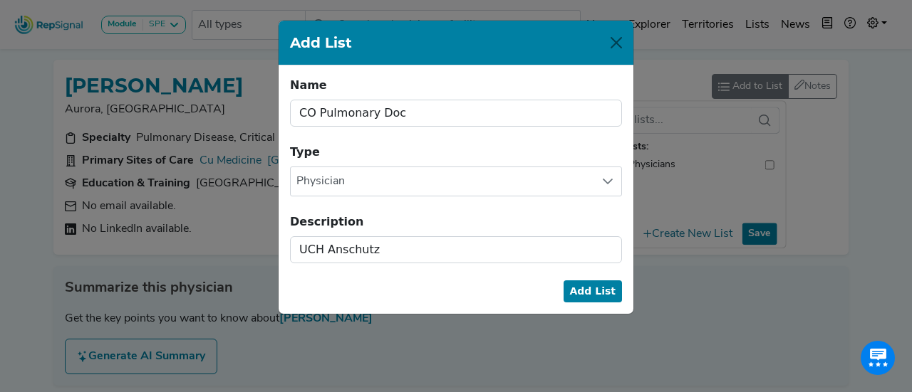
click at [587, 293] on button "Add List" at bounding box center [592, 292] width 59 height 22
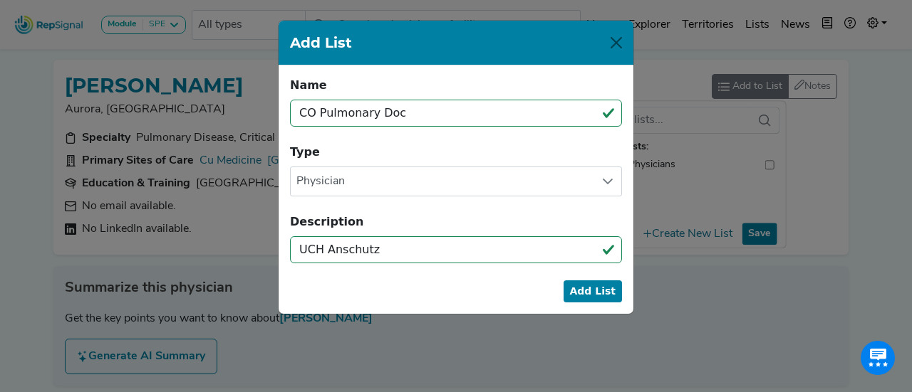
checkbox input "false"
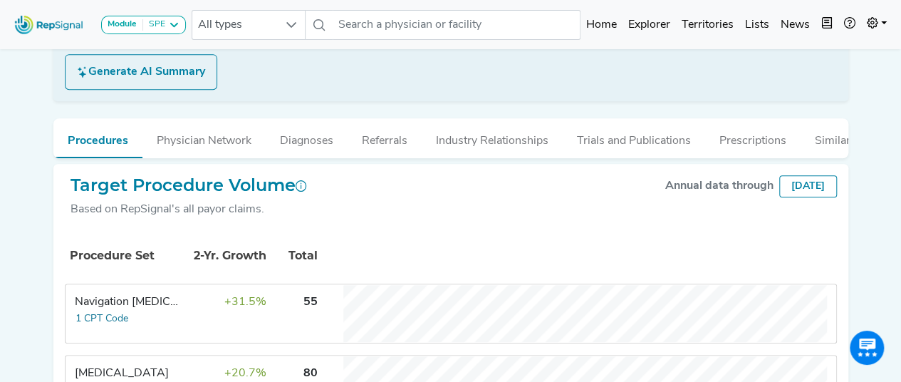
scroll to position [427, 0]
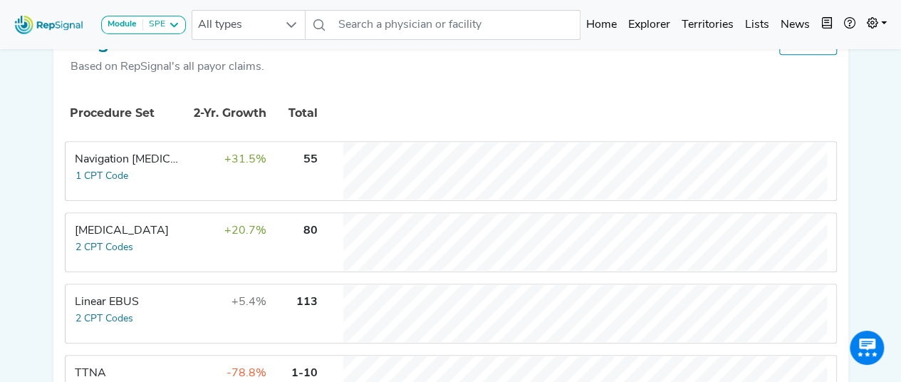
click at [98, 307] on div "Linear EBUS" at bounding box center [128, 301] width 107 height 17
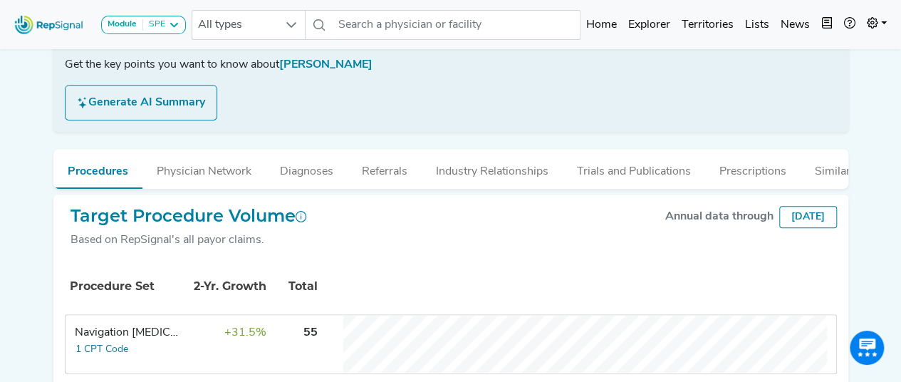
scroll to position [0, 0]
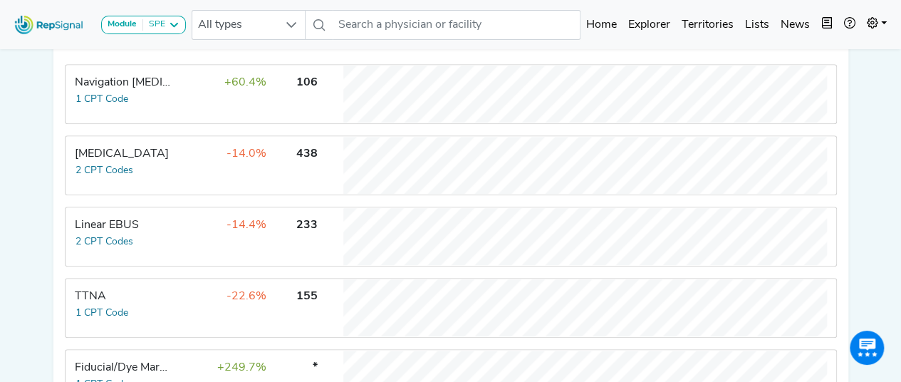
scroll to position [356, 0]
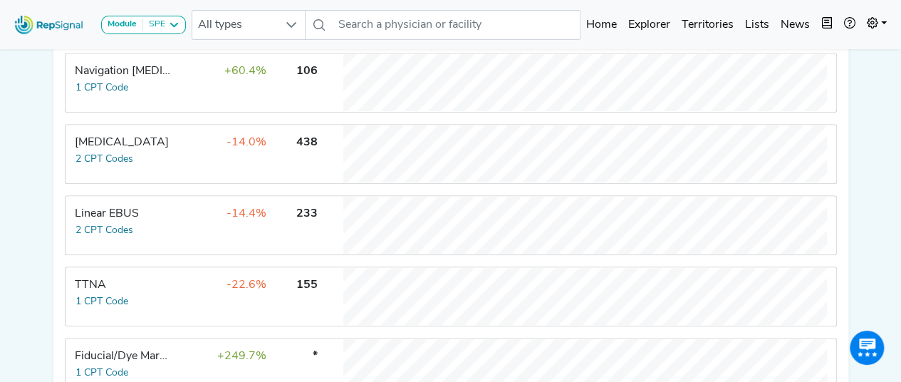
click at [165, 235] on td "Linear EBUS 2 CPT Codes" at bounding box center [119, 225] width 107 height 57
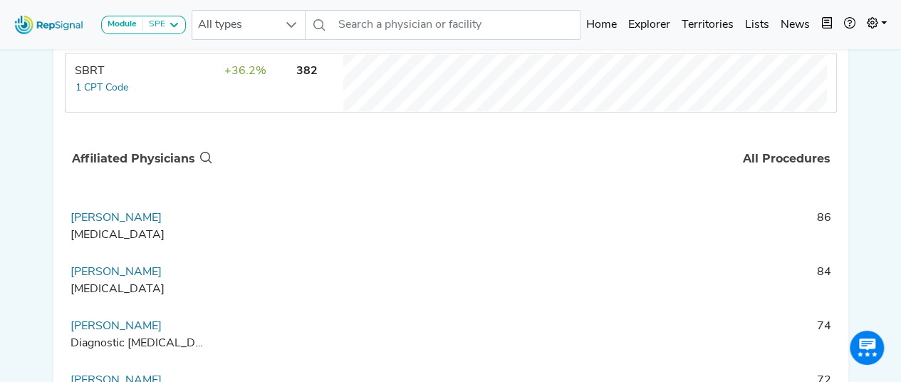
scroll to position [0, 0]
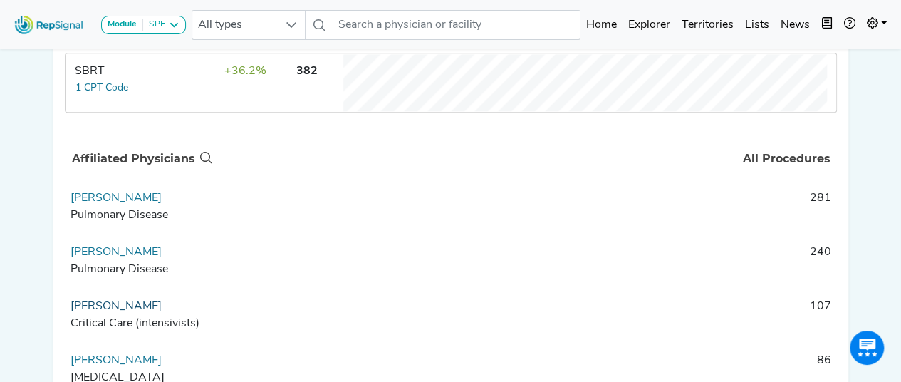
click at [102, 312] on link "Alice Gray" at bounding box center [116, 306] width 91 height 11
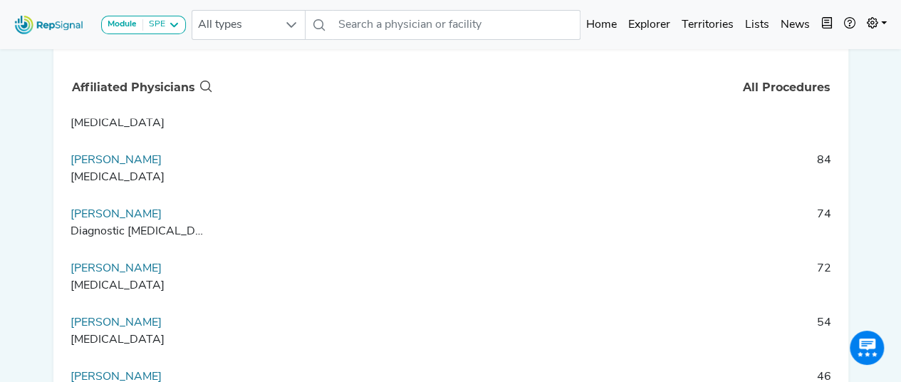
scroll to position [214, 0]
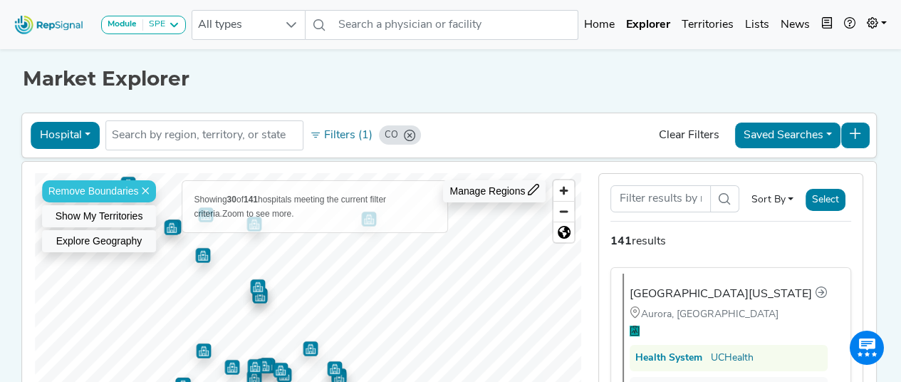
scroll to position [137, 0]
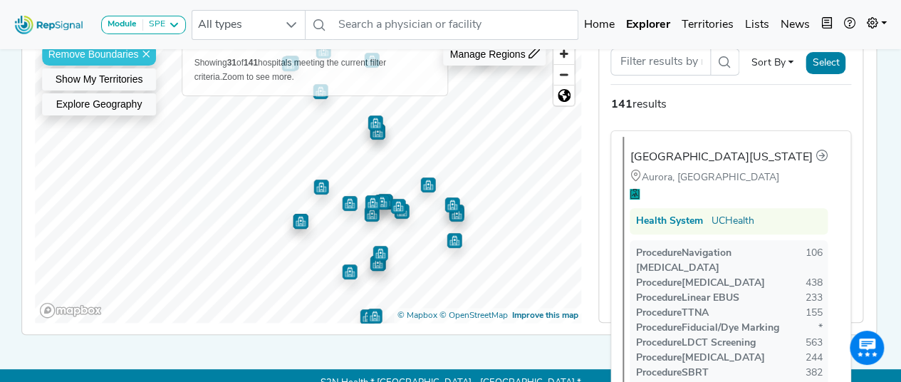
click at [377, 247] on img "Map marker" at bounding box center [379, 253] width 15 height 15
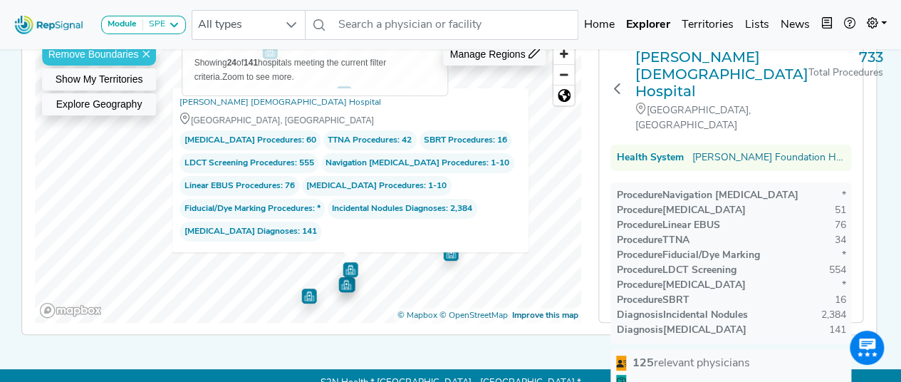
click at [342, 283] on img "Map marker" at bounding box center [345, 284] width 15 height 15
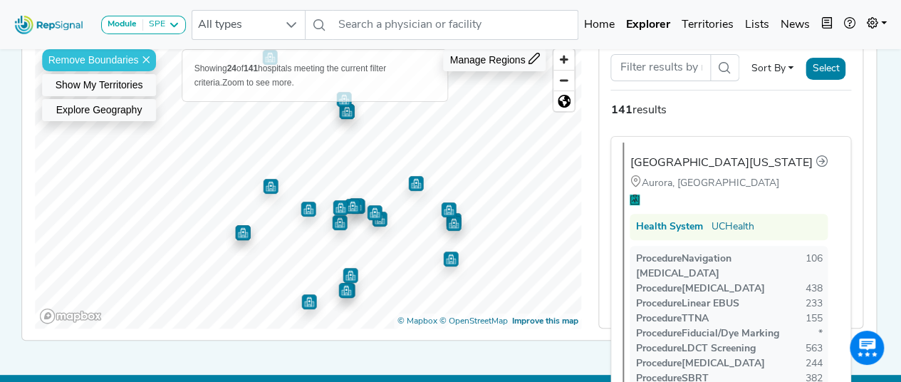
scroll to position [159, 0]
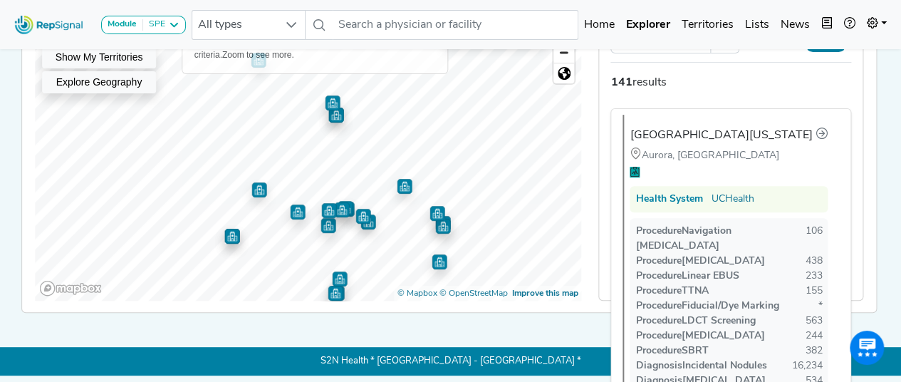
click at [331, 113] on img "Map marker" at bounding box center [335, 115] width 15 height 15
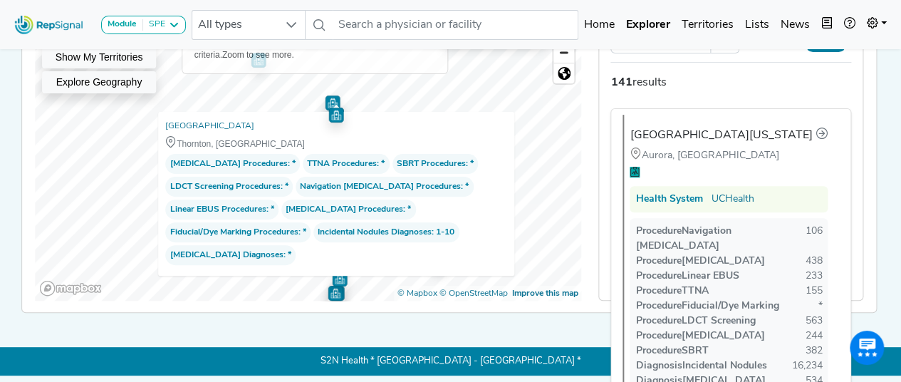
scroll to position [22, 0]
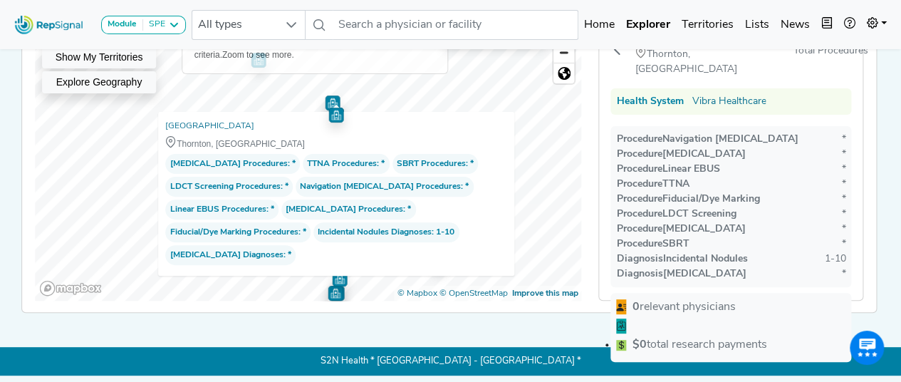
click at [325, 95] on img "Map marker" at bounding box center [332, 102] width 15 height 15
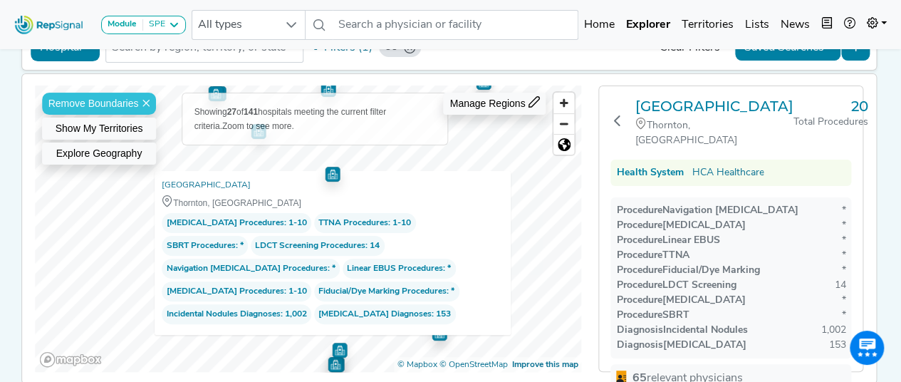
scroll to position [0, 0]
click at [679, 112] on h3 "[GEOGRAPHIC_DATA]" at bounding box center [714, 106] width 158 height 17
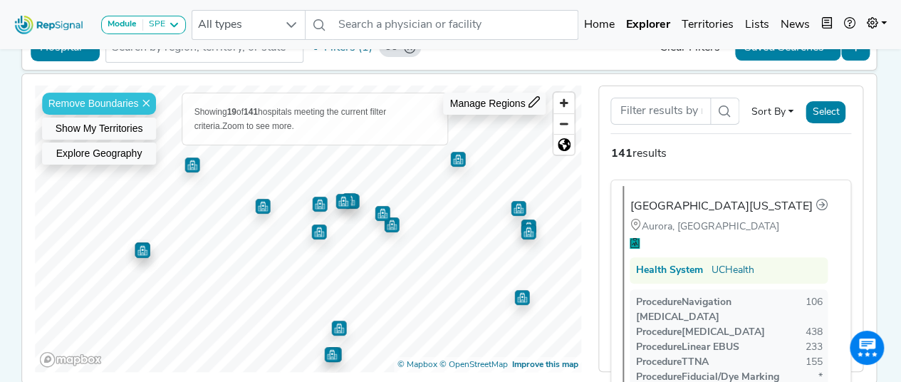
click at [375, 211] on img "Map marker" at bounding box center [382, 213] width 15 height 15
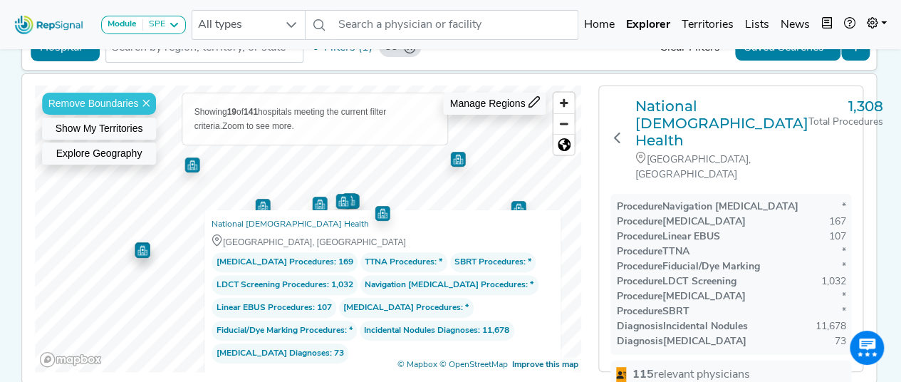
drag, startPoint x: 829, startPoint y: 203, endPoint x: 818, endPoint y: 203, distance: 11.4
click at [828, 229] on div "107" at bounding box center [836, 236] width 17 height 15
click at [783, 289] on div "Procedure [MEDICAL_DATA] *" at bounding box center [730, 296] width 229 height 15
click at [350, 197] on img "Map marker" at bounding box center [349, 200] width 15 height 15
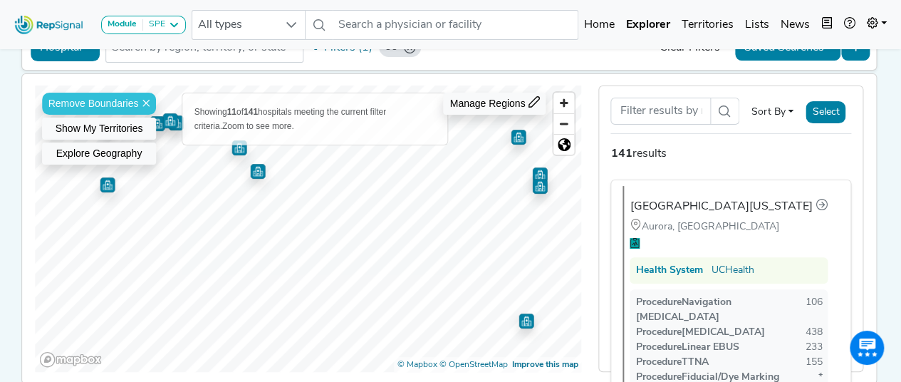
scroll to position [1716, 0]
click at [254, 171] on img "Map marker" at bounding box center [257, 171] width 15 height 15
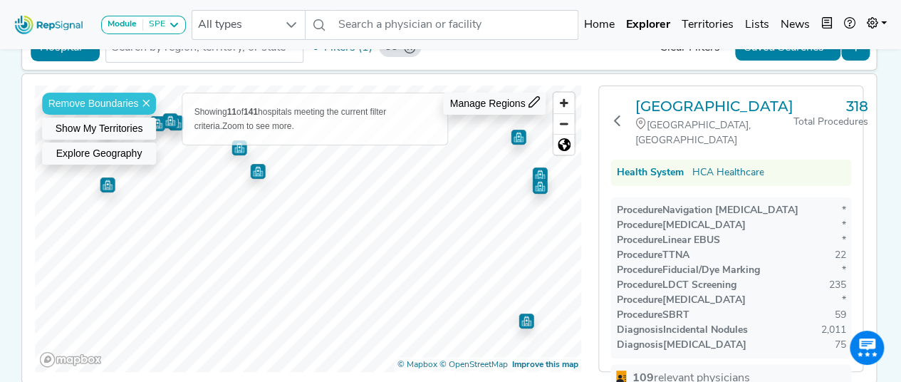
click at [235, 151] on img "Map marker" at bounding box center [238, 147] width 15 height 15
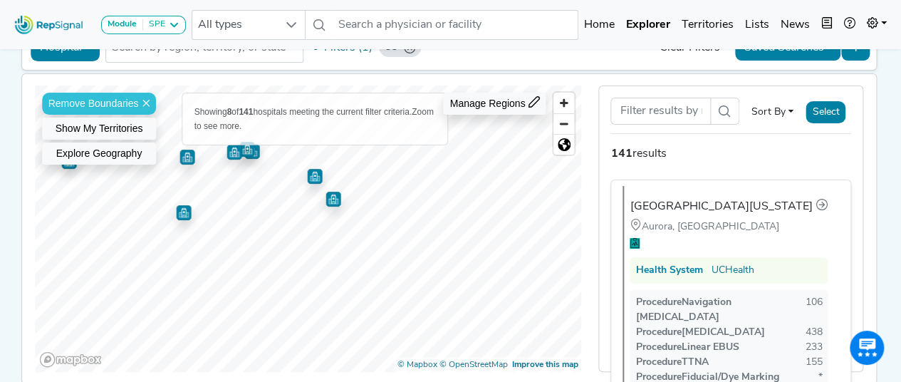
scroll to position [0, 0]
click at [247, 154] on img "Map marker" at bounding box center [246, 145] width 21 height 21
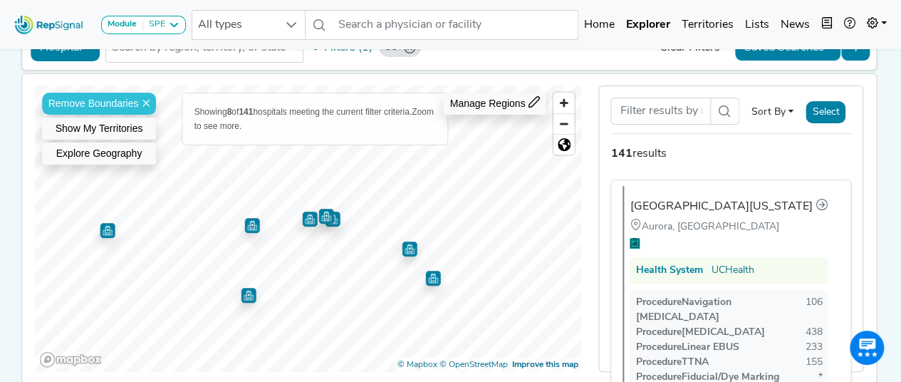
click at [305, 216] on img "Map marker" at bounding box center [309, 219] width 15 height 15
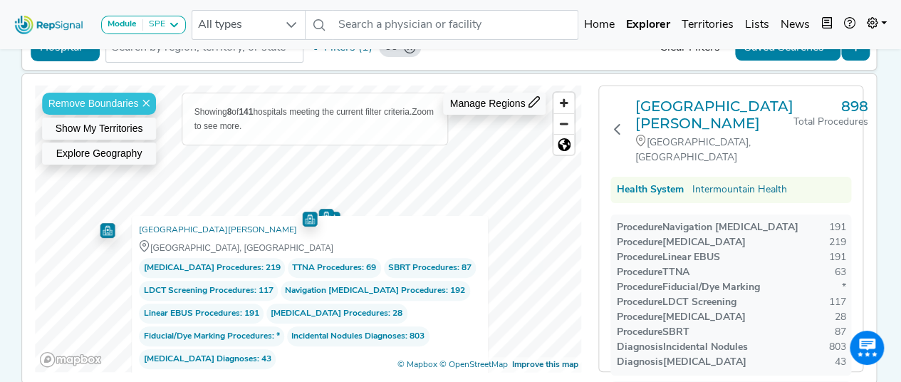
click at [659, 108] on h3 "[GEOGRAPHIC_DATA][PERSON_NAME]" at bounding box center [714, 115] width 158 height 34
click at [690, 105] on h3 "[GEOGRAPHIC_DATA][PERSON_NAME]" at bounding box center [714, 115] width 158 height 34
click at [679, 102] on h3 "[GEOGRAPHIC_DATA][PERSON_NAME]" at bounding box center [714, 115] width 158 height 34
click at [666, 100] on h3 "[GEOGRAPHIC_DATA][PERSON_NAME]" at bounding box center [714, 115] width 158 height 34
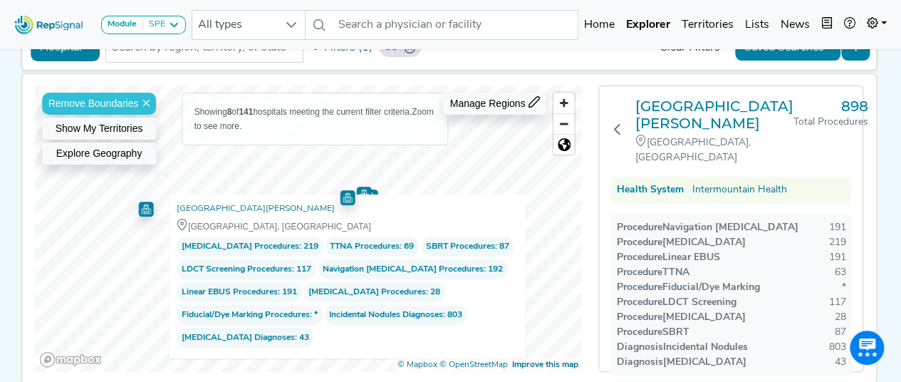
click at [627, 177] on div "Health System Intermountain Health" at bounding box center [730, 190] width 241 height 26
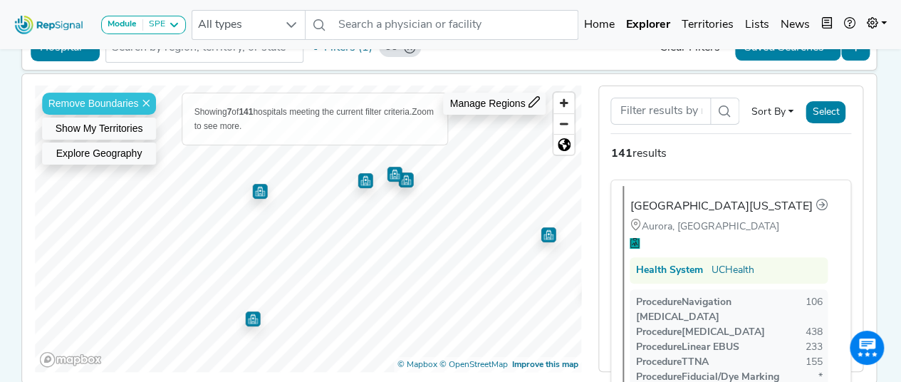
scroll to position [565, 0]
click at [258, 191] on img "Map marker" at bounding box center [259, 191] width 15 height 15
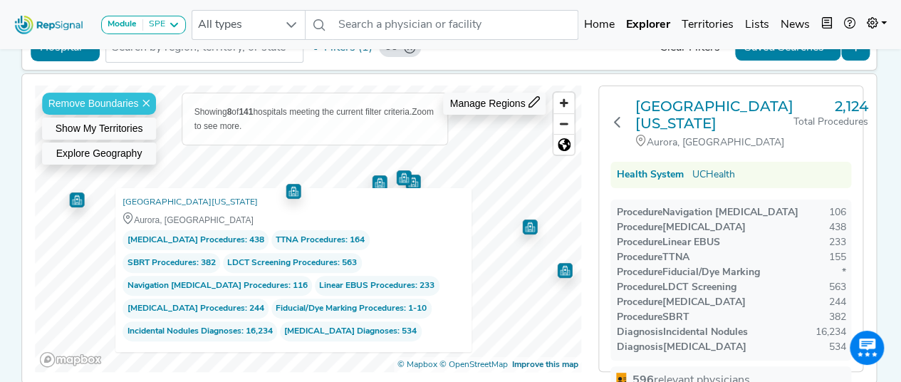
scroll to position [159, 0]
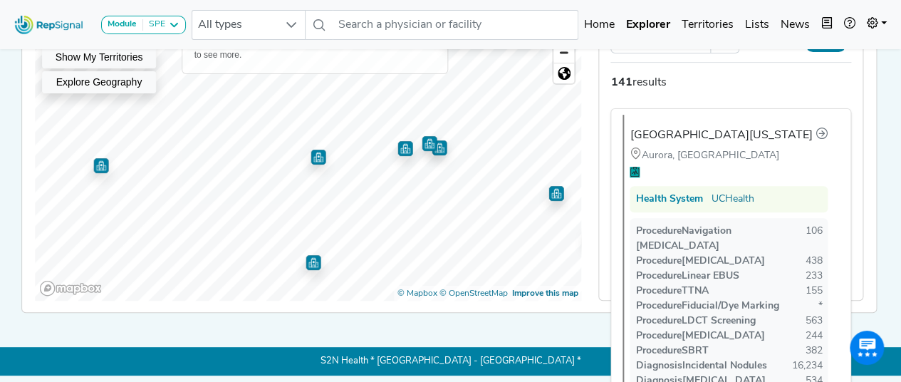
click at [309, 261] on img "Map marker" at bounding box center [313, 262] width 15 height 15
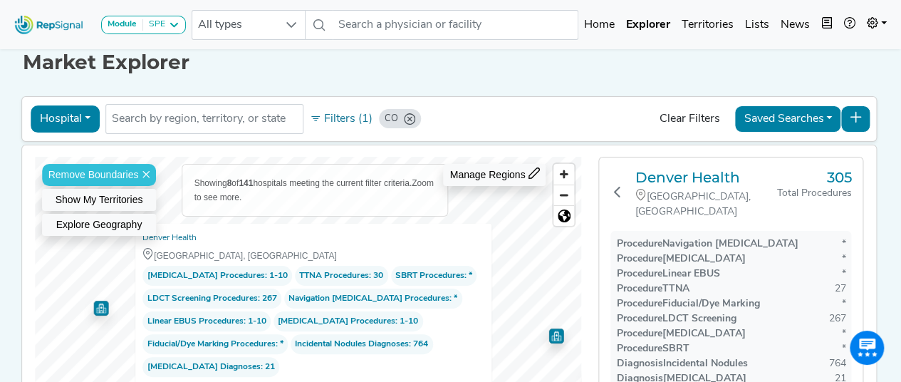
scroll to position [0, 0]
click at [693, 177] on h3 "Denver Health" at bounding box center [706, 177] width 142 height 17
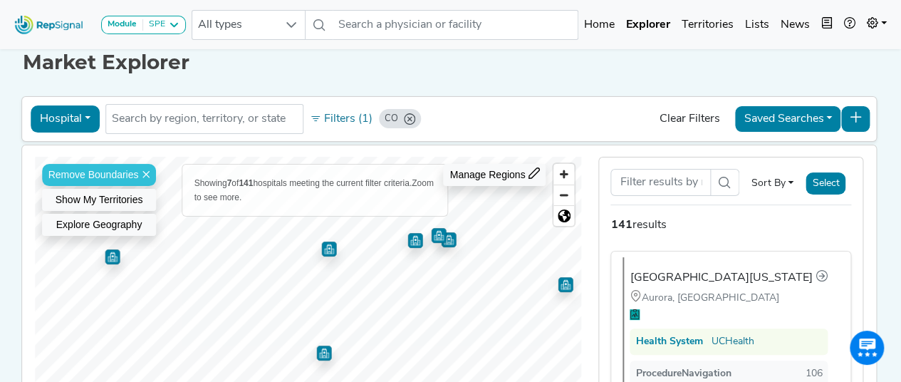
scroll to position [14, 0]
click at [321, 247] on img "Map marker" at bounding box center [328, 248] width 15 height 15
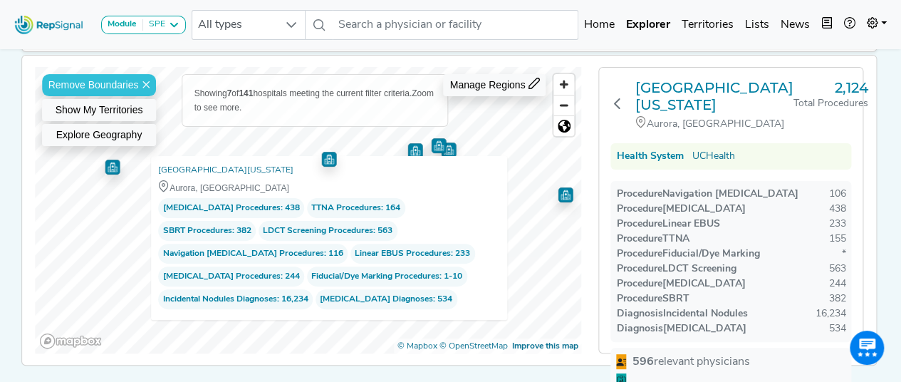
scroll to position [98, 0]
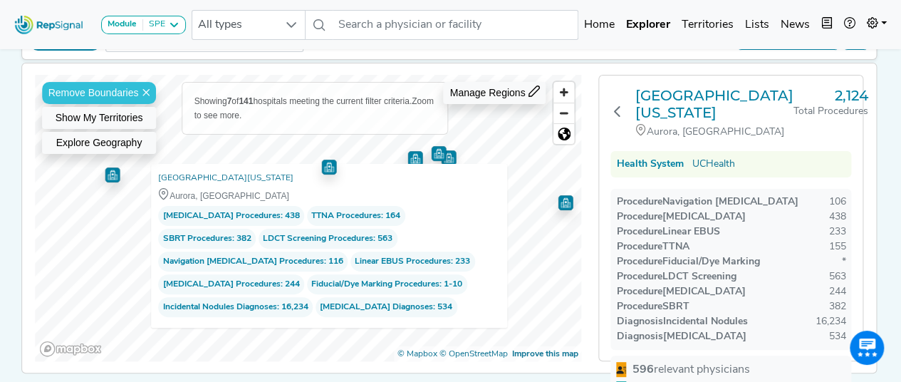
click at [685, 108] on h3 "[GEOGRAPHIC_DATA][US_STATE]" at bounding box center [714, 104] width 158 height 34
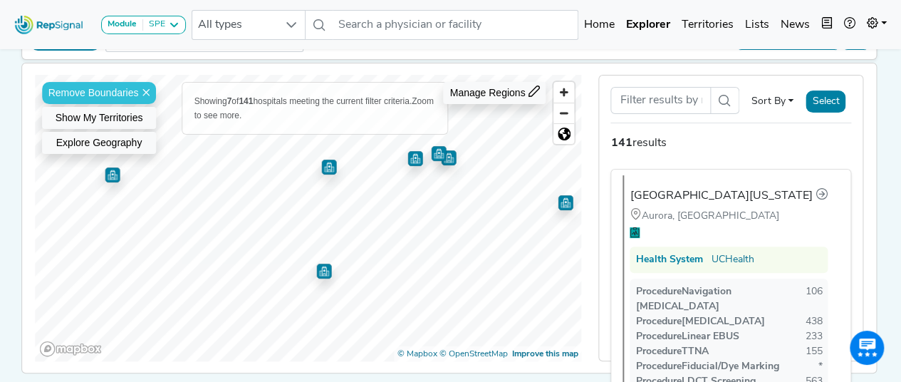
click at [557, 204] on img "Map marker" at bounding box center [565, 202] width 16 height 16
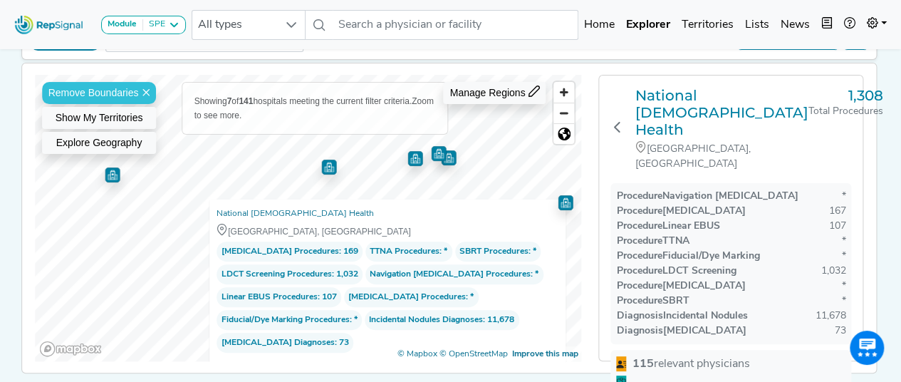
click at [411, 163] on img "Map marker" at bounding box center [415, 155] width 21 height 21
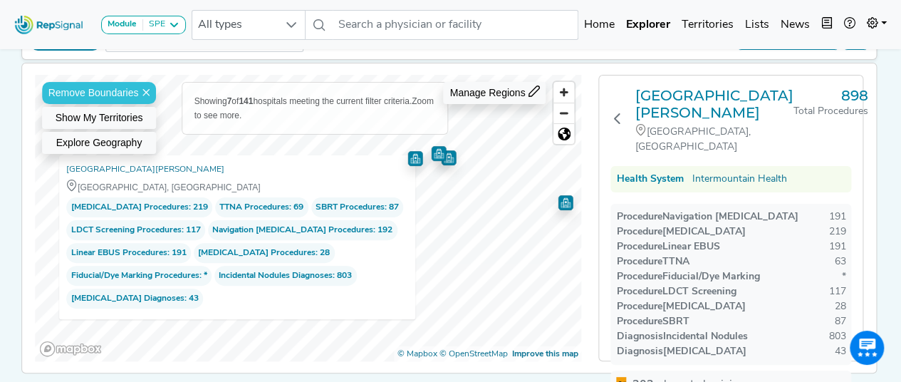
click at [682, 97] on h3 "[GEOGRAPHIC_DATA][PERSON_NAME]" at bounding box center [714, 104] width 158 height 34
